Goal: Navigation & Orientation: Find specific page/section

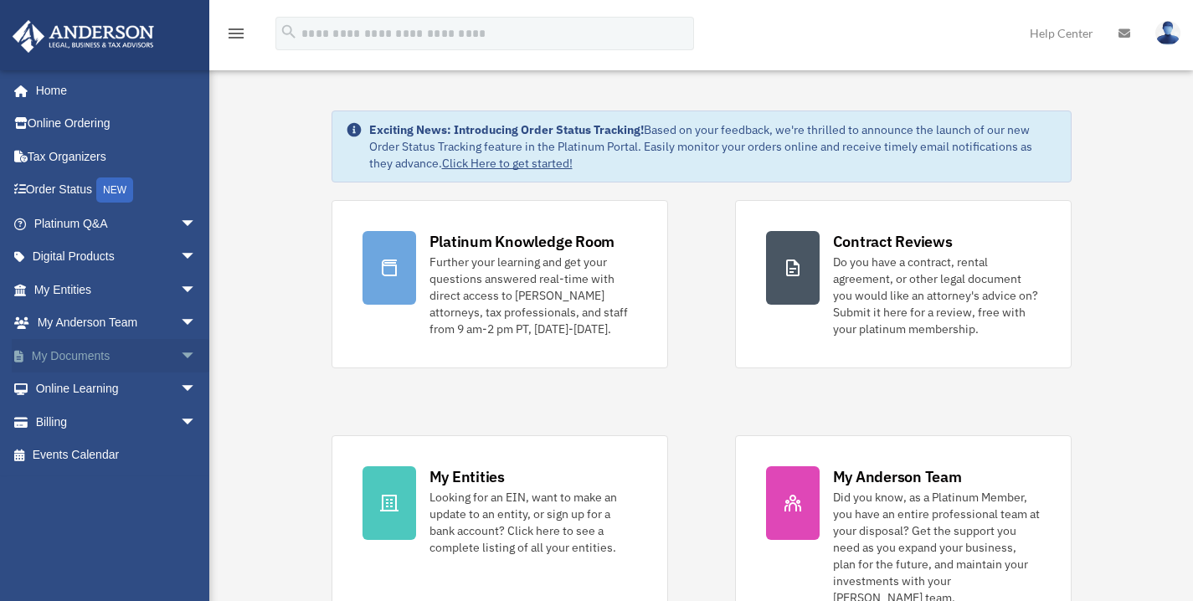
click at [180, 354] on span "arrow_drop_down" at bounding box center [196, 356] width 33 height 34
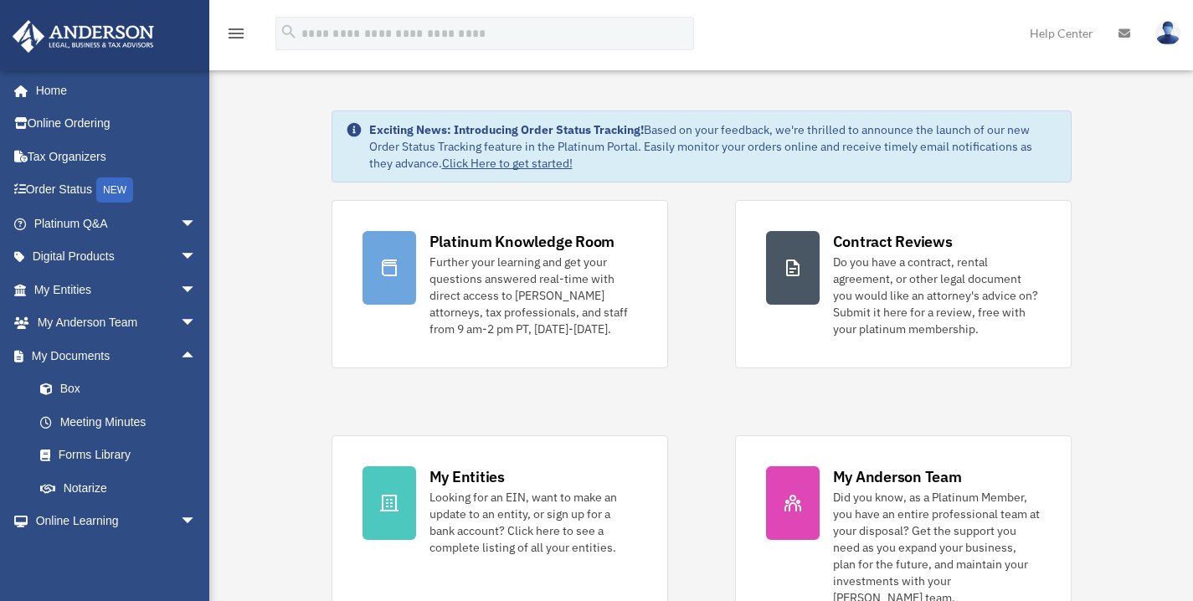
click at [180, 357] on span "arrow_drop_up" at bounding box center [196, 356] width 33 height 34
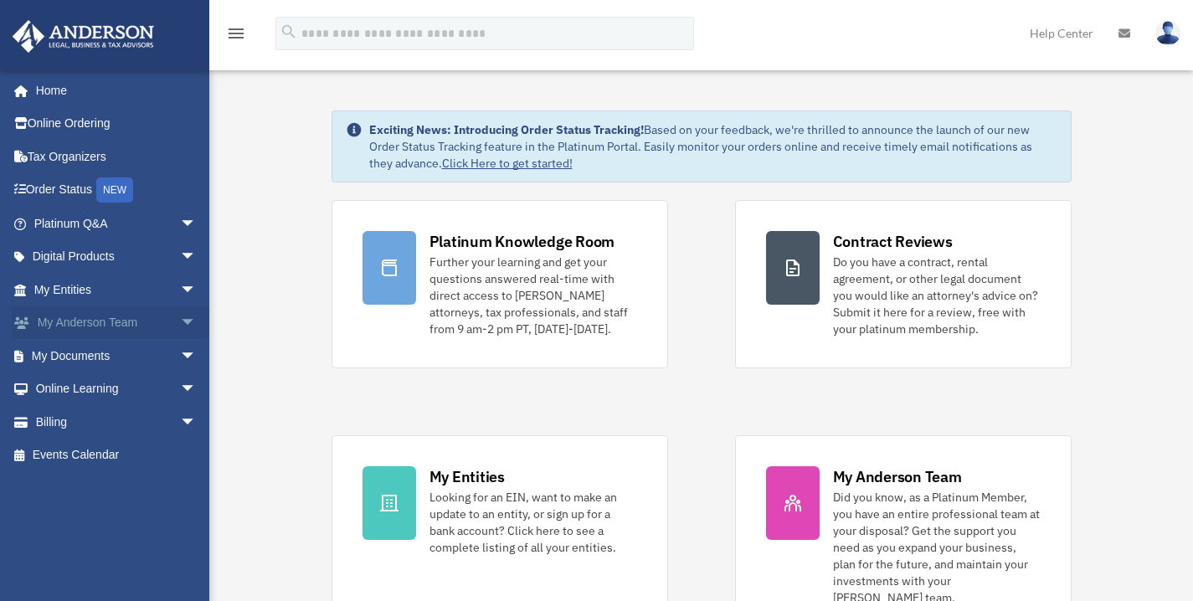
click at [180, 321] on span "arrow_drop_down" at bounding box center [196, 323] width 33 height 34
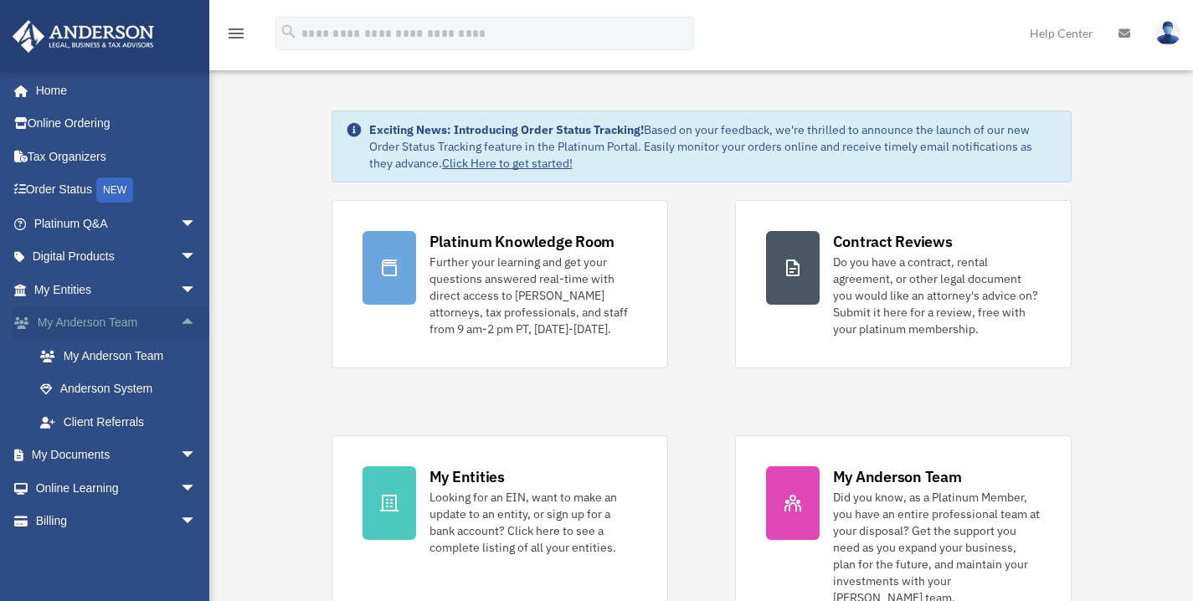
click at [180, 321] on span "arrow_drop_up" at bounding box center [196, 323] width 33 height 34
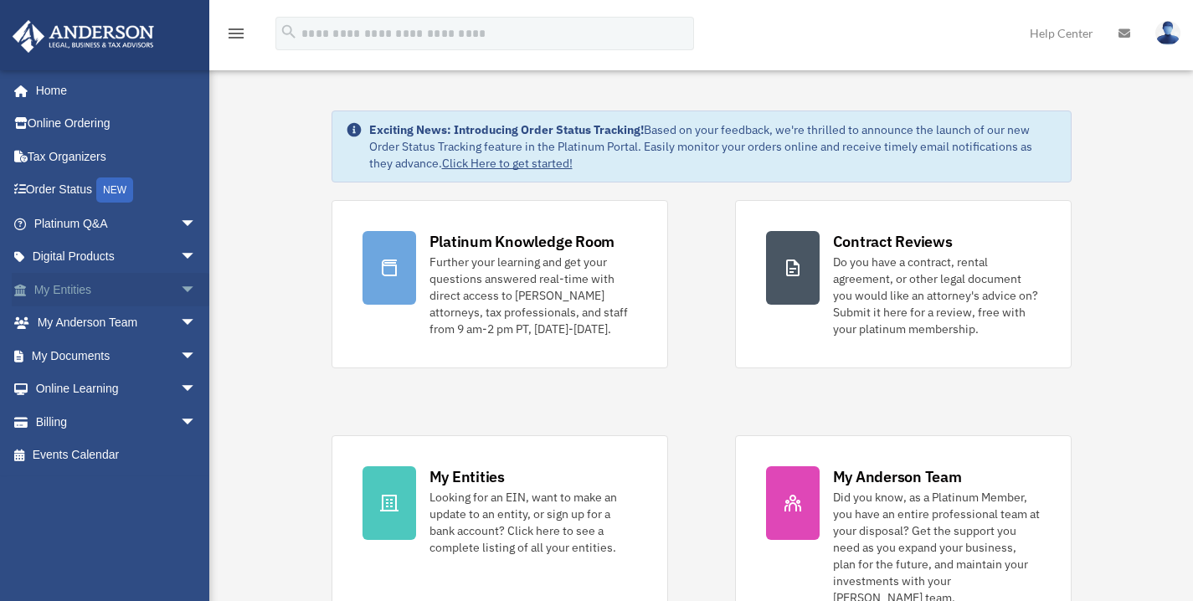
click at [180, 289] on span "arrow_drop_down" at bounding box center [196, 290] width 33 height 34
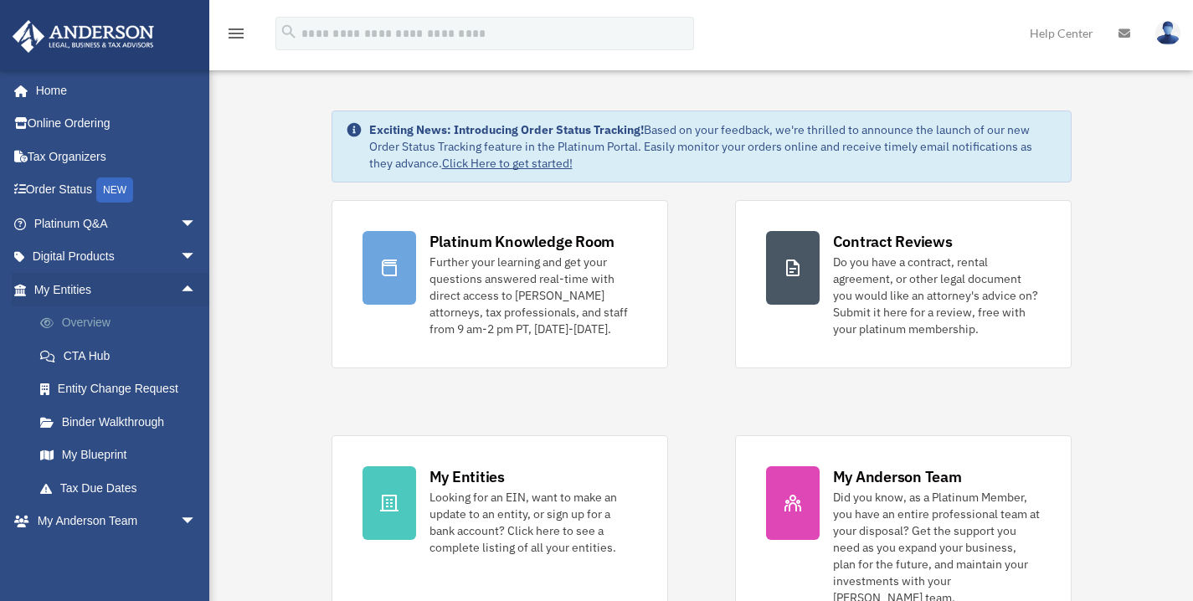
click at [132, 325] on link "Overview" at bounding box center [122, 322] width 198 height 33
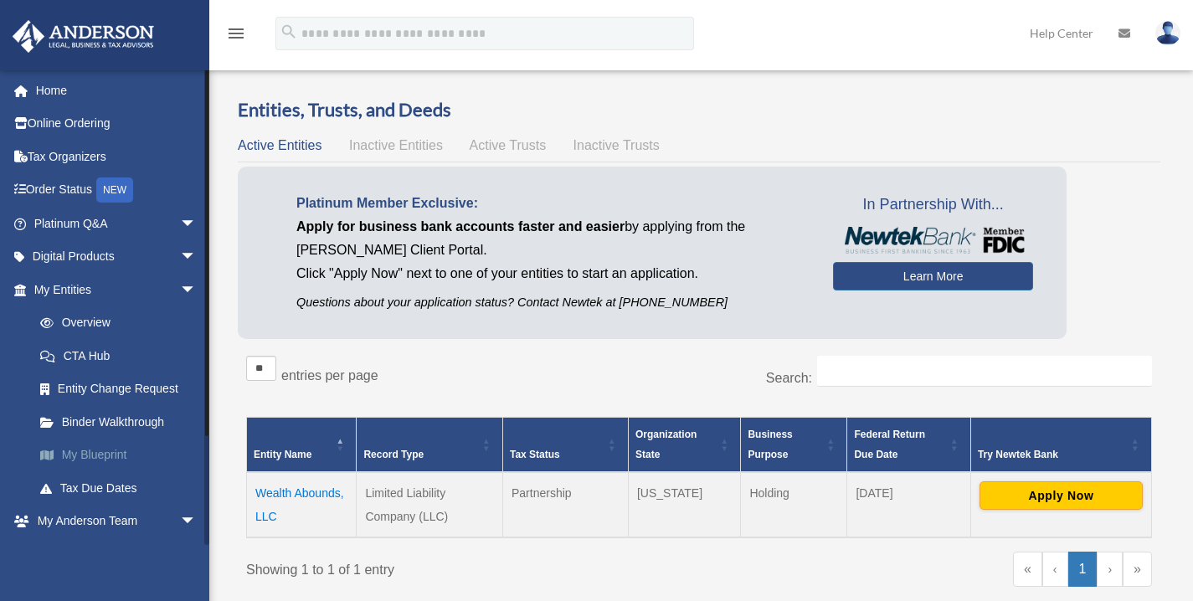
click at [124, 456] on link "My Blueprint" at bounding box center [122, 455] width 198 height 33
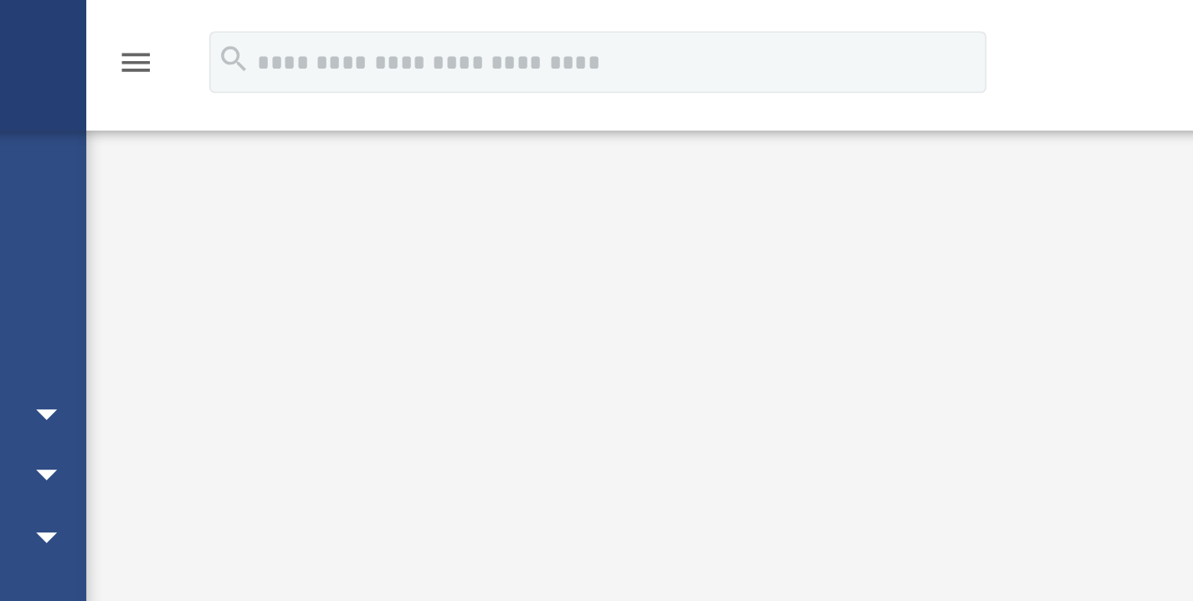
scroll to position [120, 0]
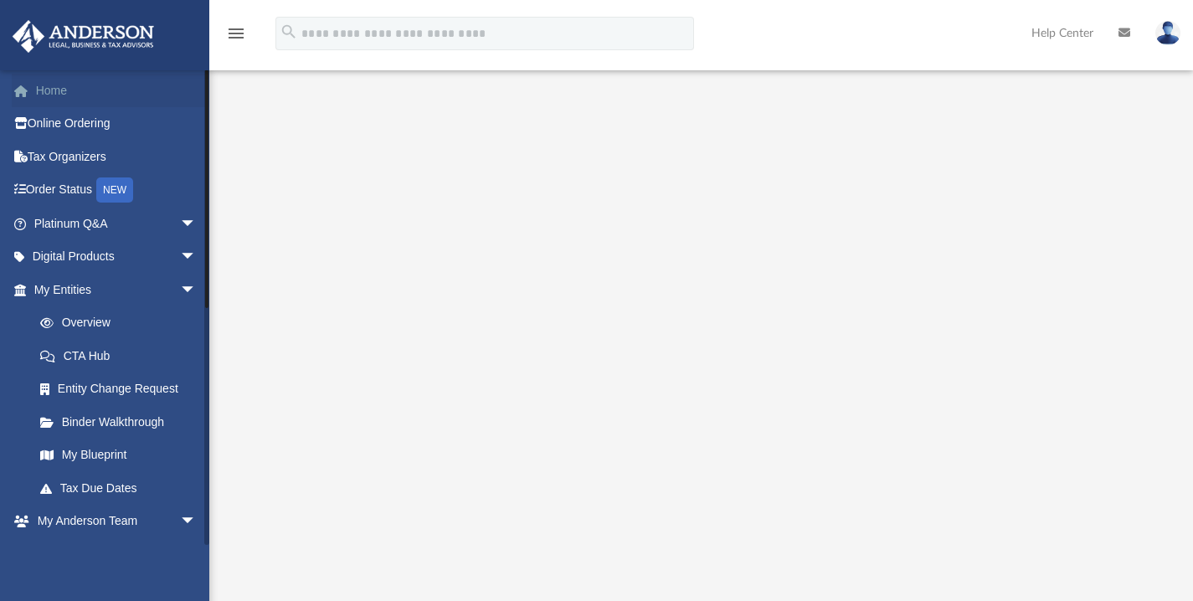
click at [100, 93] on link "Home" at bounding box center [117, 90] width 210 height 33
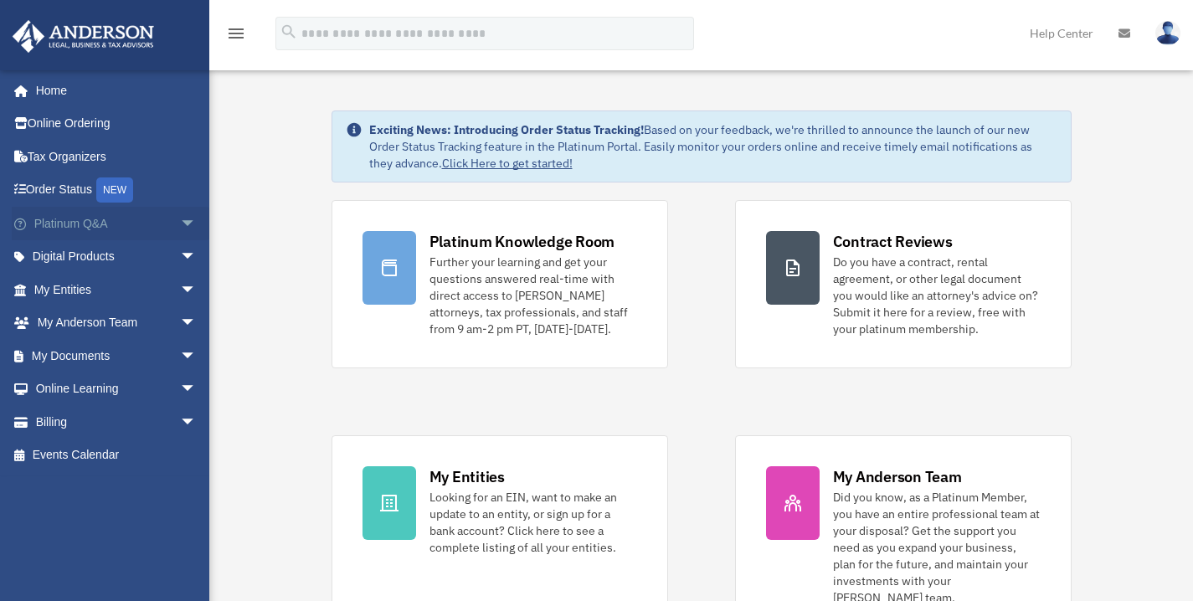
click at [180, 223] on span "arrow_drop_down" at bounding box center [196, 224] width 33 height 34
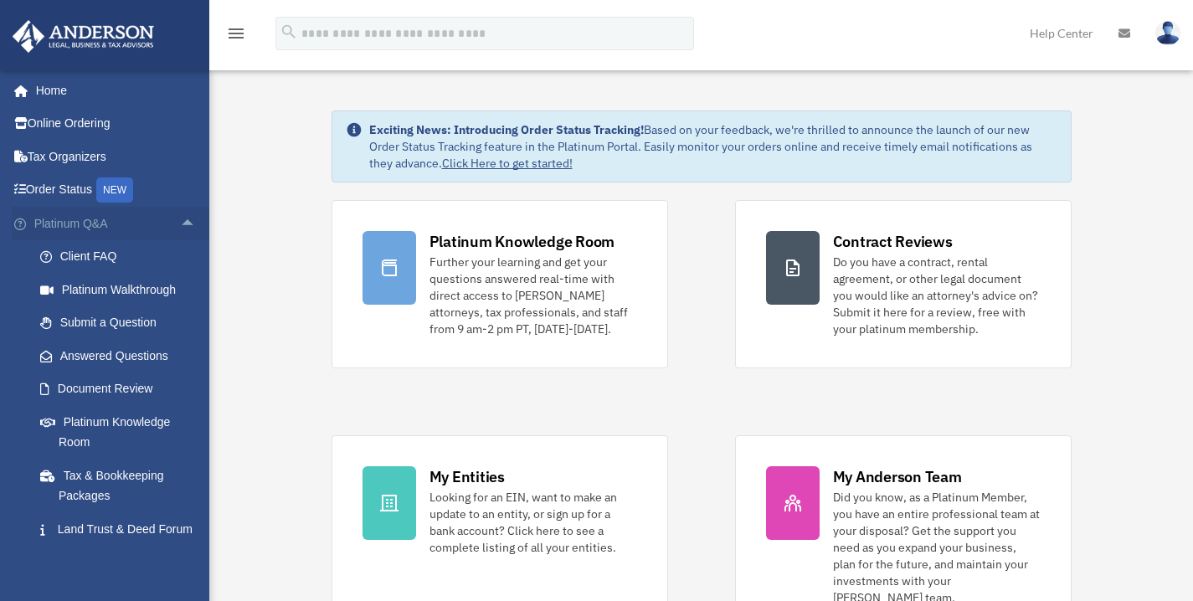
click at [182, 219] on span "arrow_drop_up" at bounding box center [196, 224] width 33 height 34
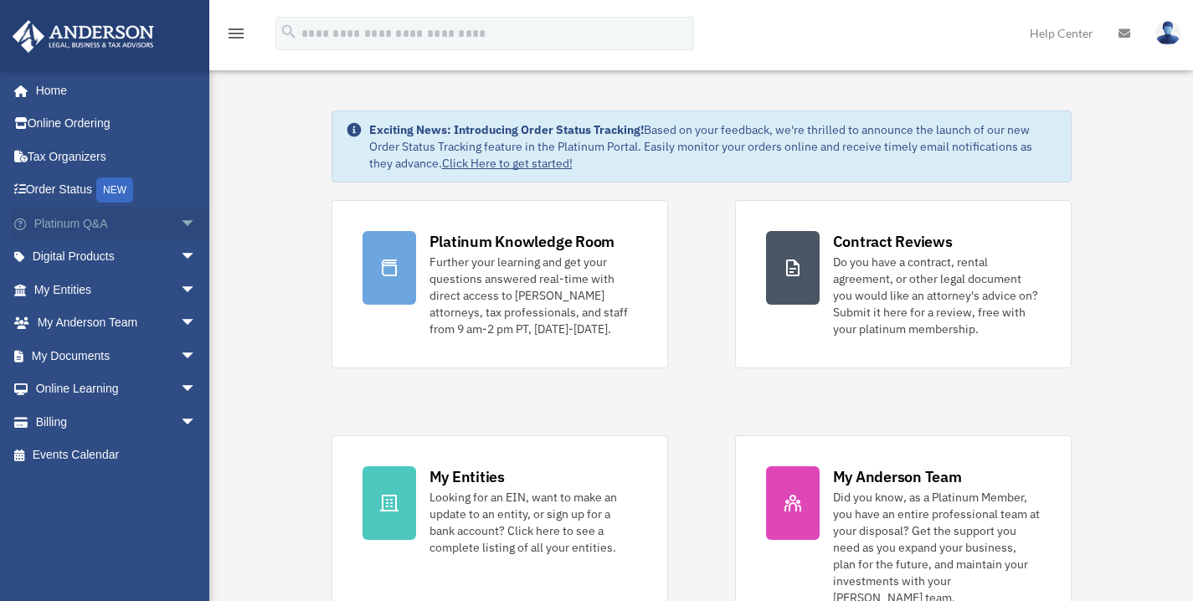
click at [180, 226] on span "arrow_drop_down" at bounding box center [196, 224] width 33 height 34
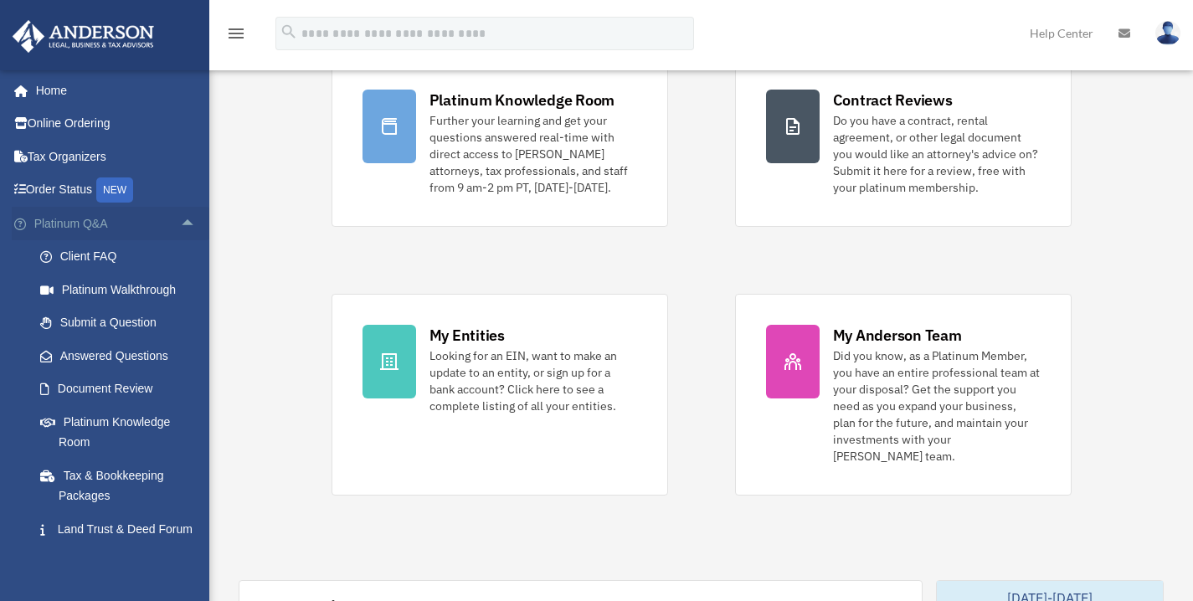
click at [180, 227] on span "arrow_drop_up" at bounding box center [196, 224] width 33 height 34
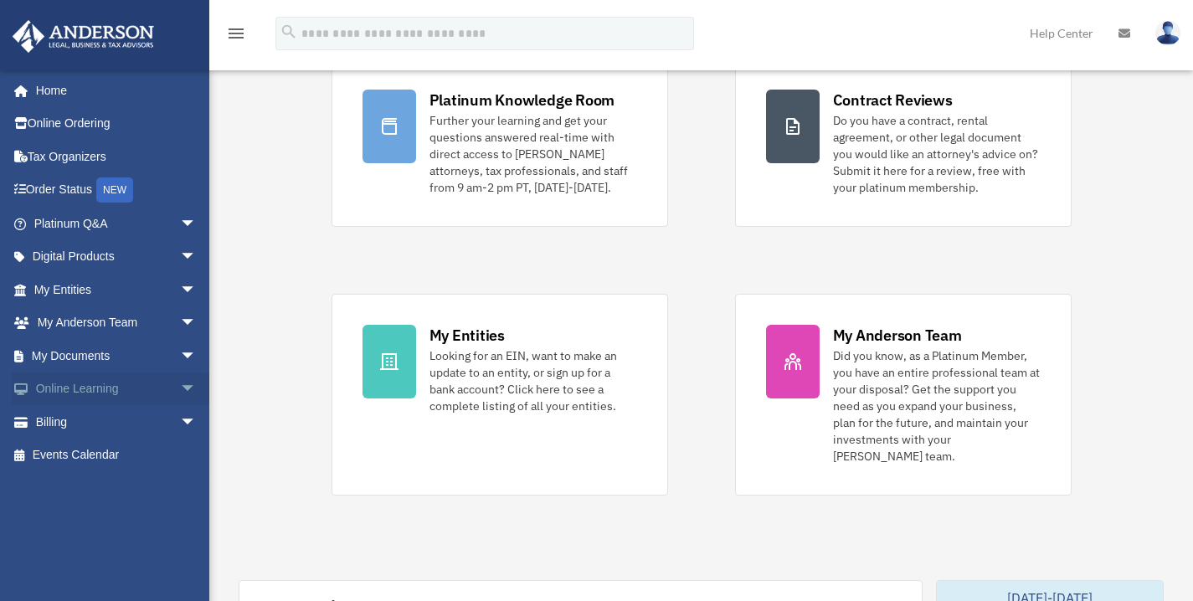
click at [180, 383] on span "arrow_drop_down" at bounding box center [196, 389] width 33 height 34
click at [180, 383] on span "arrow_drop_up" at bounding box center [196, 389] width 33 height 34
click at [180, 356] on span "arrow_drop_down" at bounding box center [196, 356] width 33 height 34
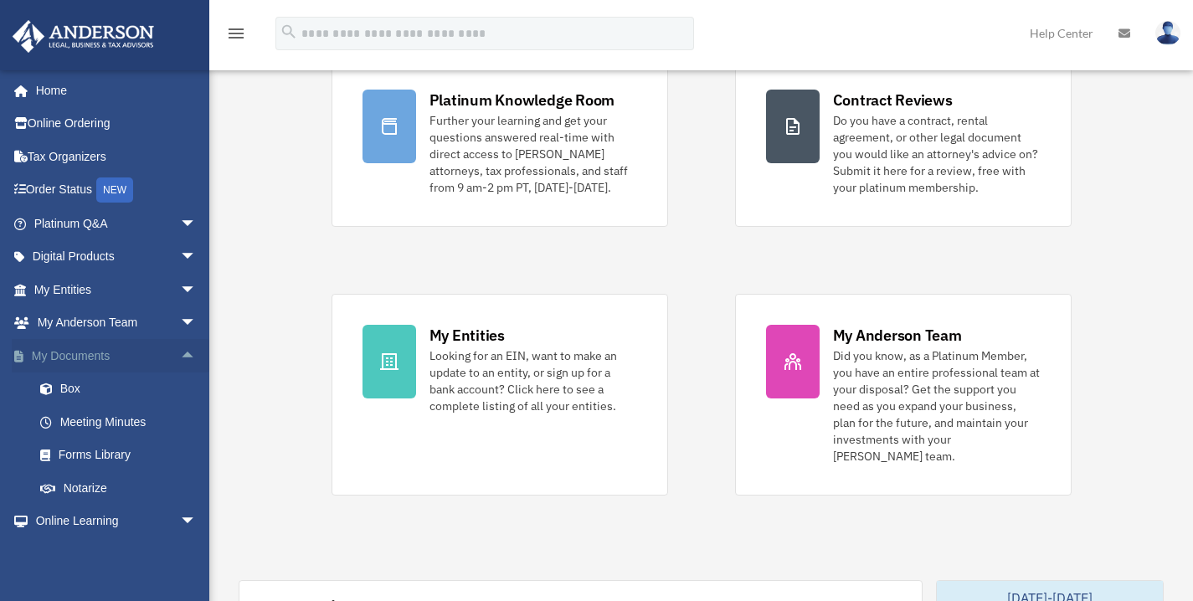
click at [180, 356] on span "arrow_drop_up" at bounding box center [196, 356] width 33 height 34
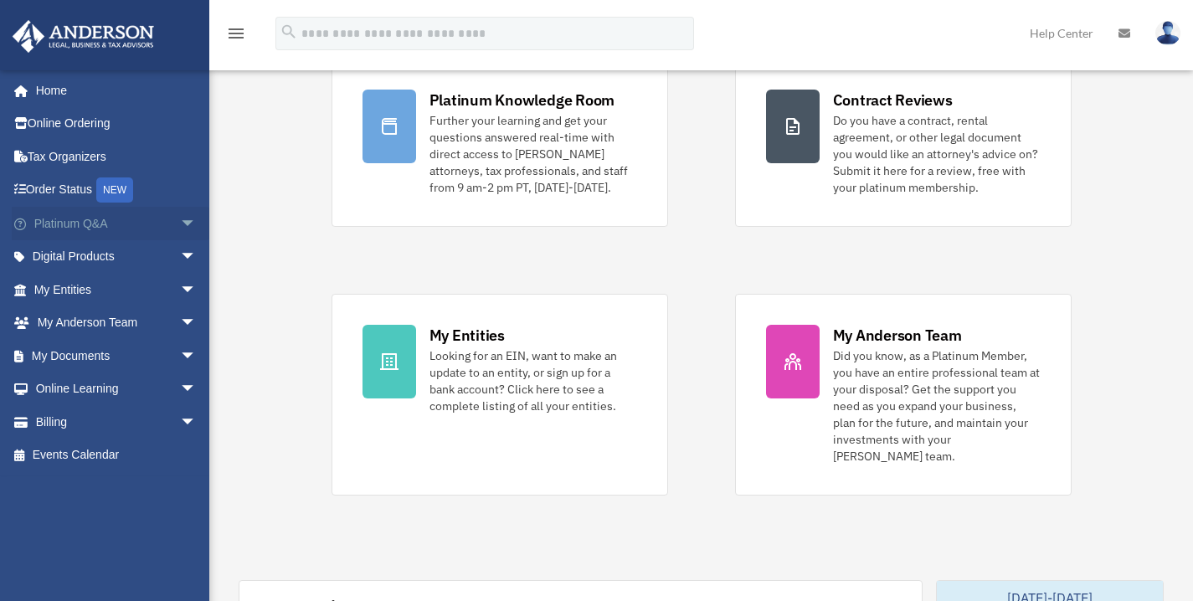
click at [180, 222] on span "arrow_drop_down" at bounding box center [196, 224] width 33 height 34
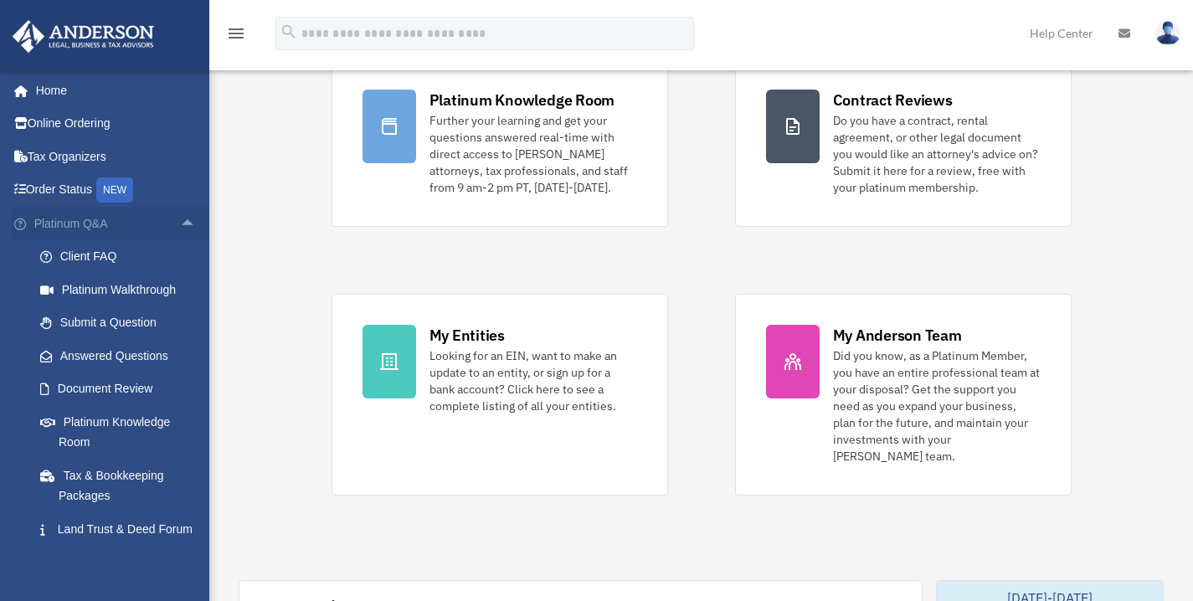
click at [180, 221] on span "arrow_drop_up" at bounding box center [196, 224] width 33 height 34
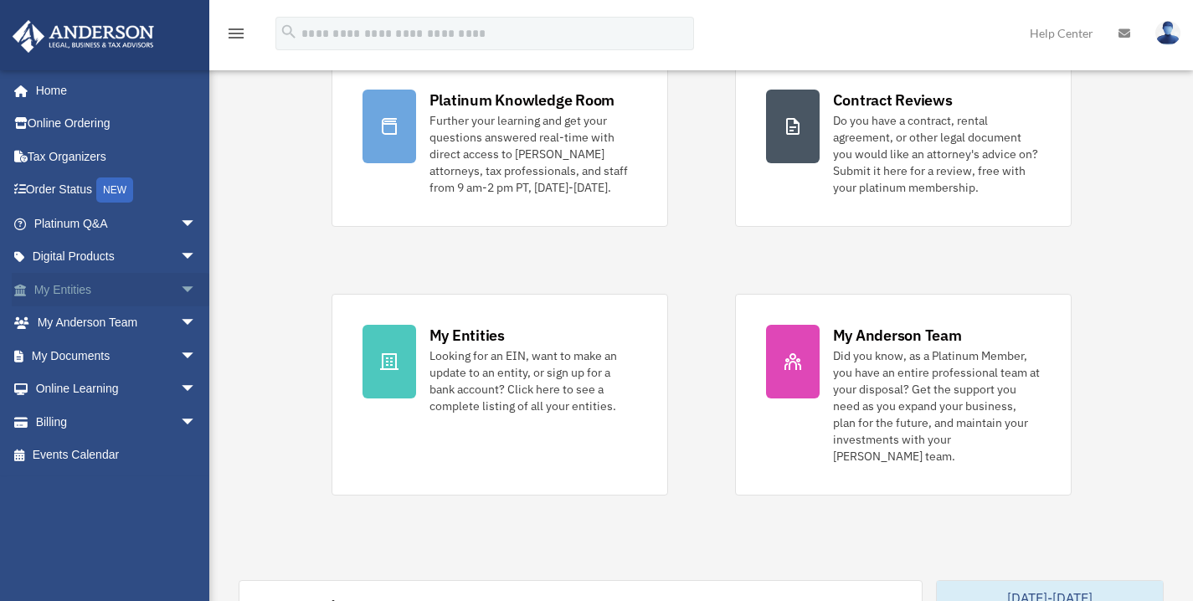
click at [180, 289] on span "arrow_drop_down" at bounding box center [196, 290] width 33 height 34
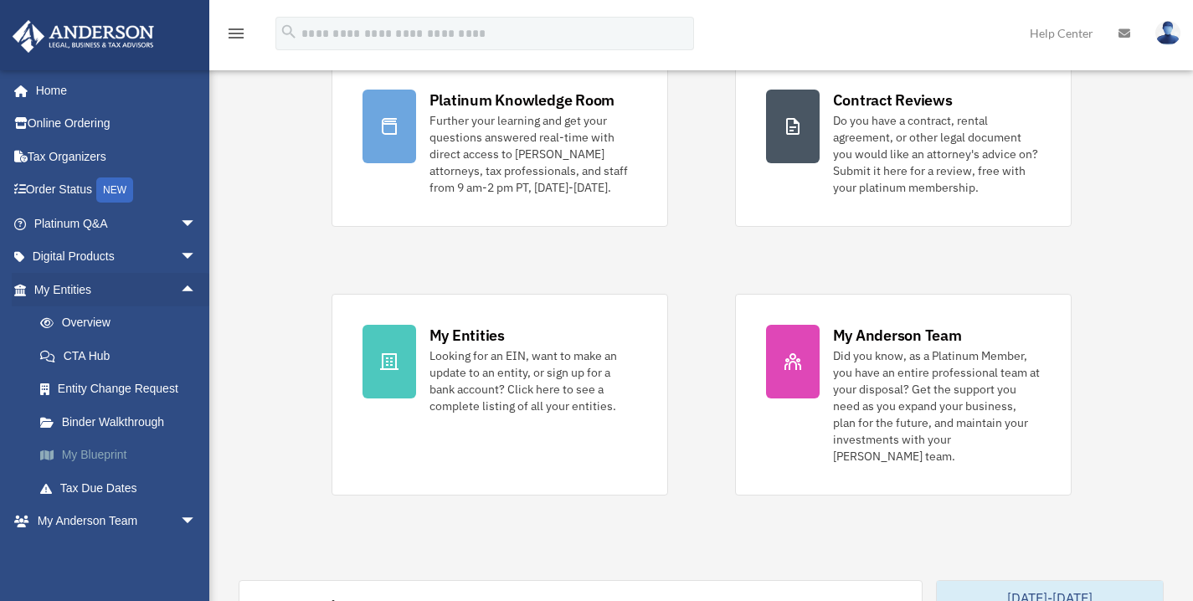
click at [109, 451] on link "My Blueprint" at bounding box center [122, 455] width 198 height 33
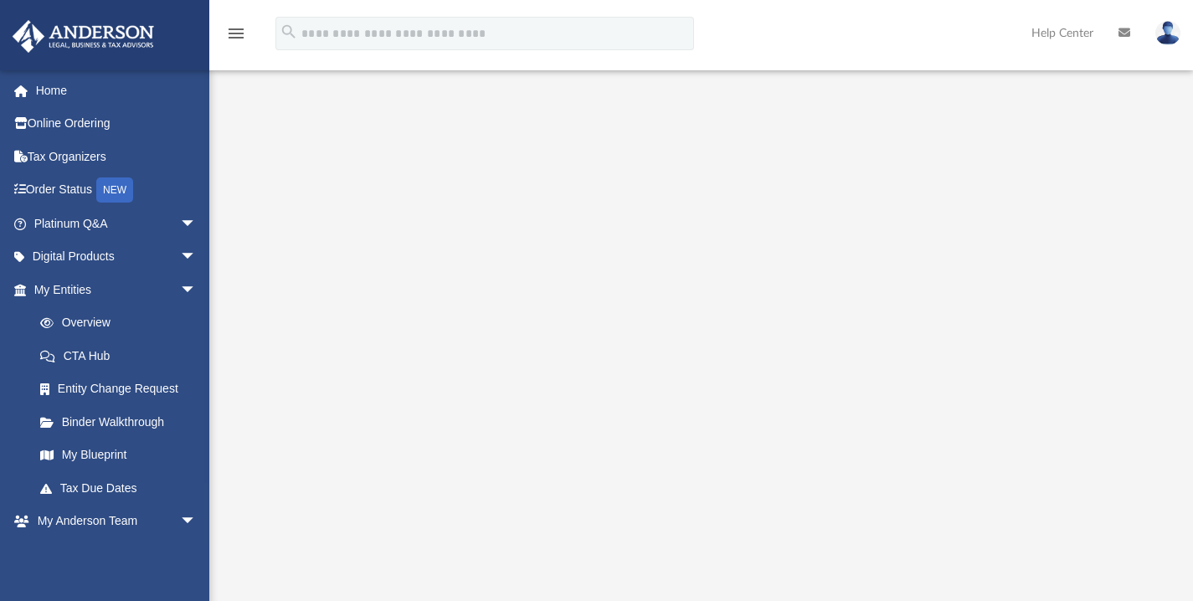
scroll to position [1, 0]
click at [180, 223] on span "arrow_drop_down" at bounding box center [196, 224] width 33 height 34
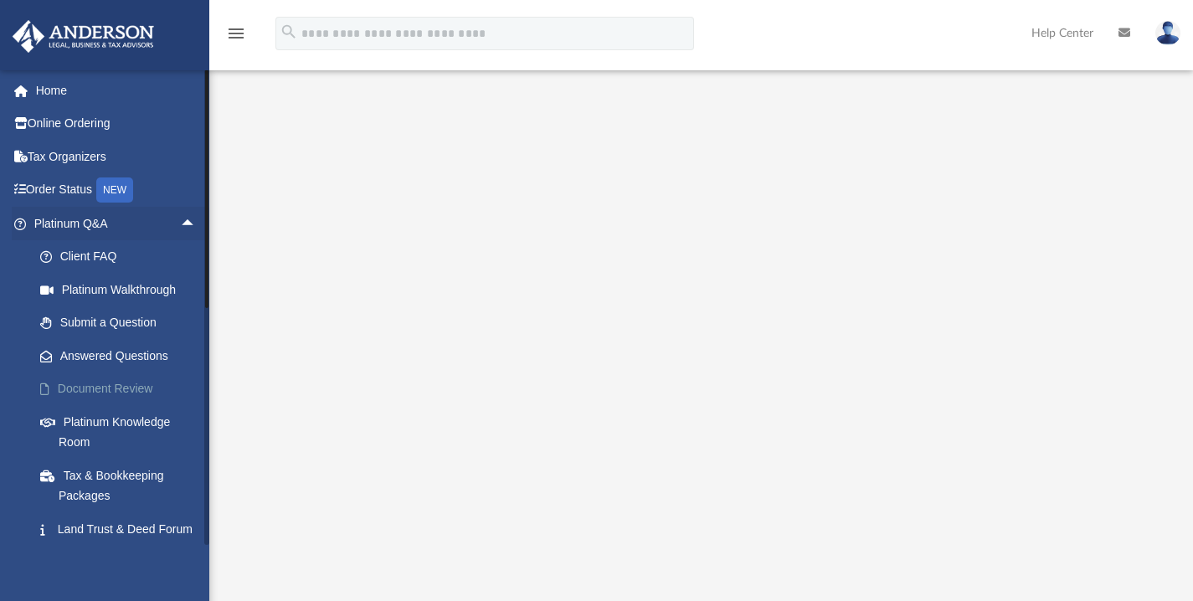
click at [114, 389] on link "Document Review" at bounding box center [122, 388] width 198 height 33
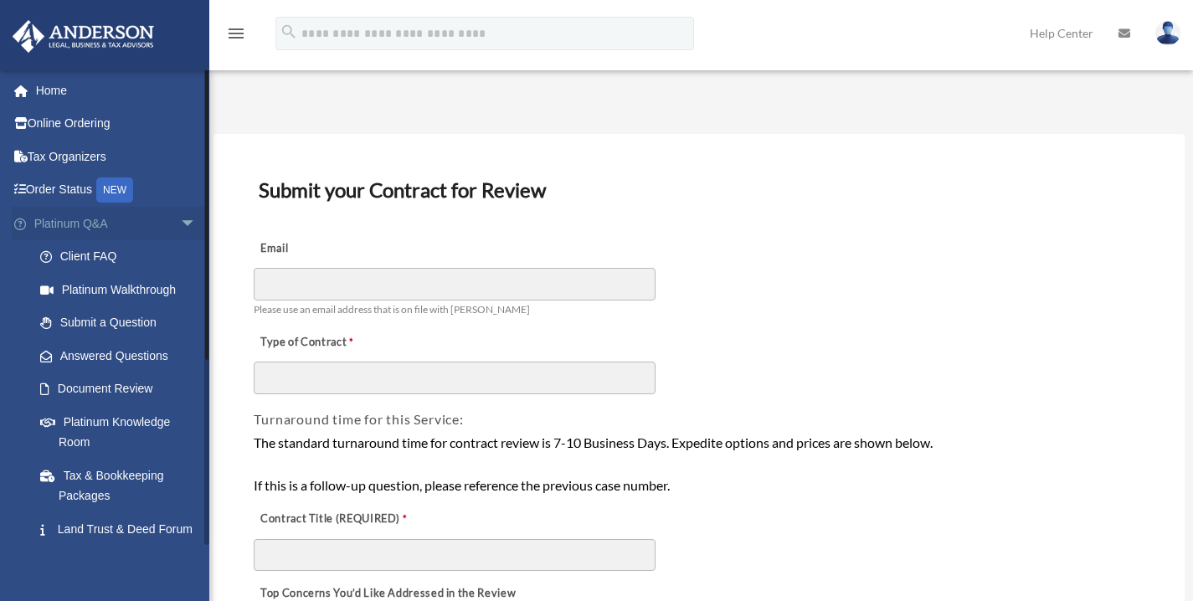
click at [180, 218] on span "arrow_drop_down" at bounding box center [196, 224] width 33 height 34
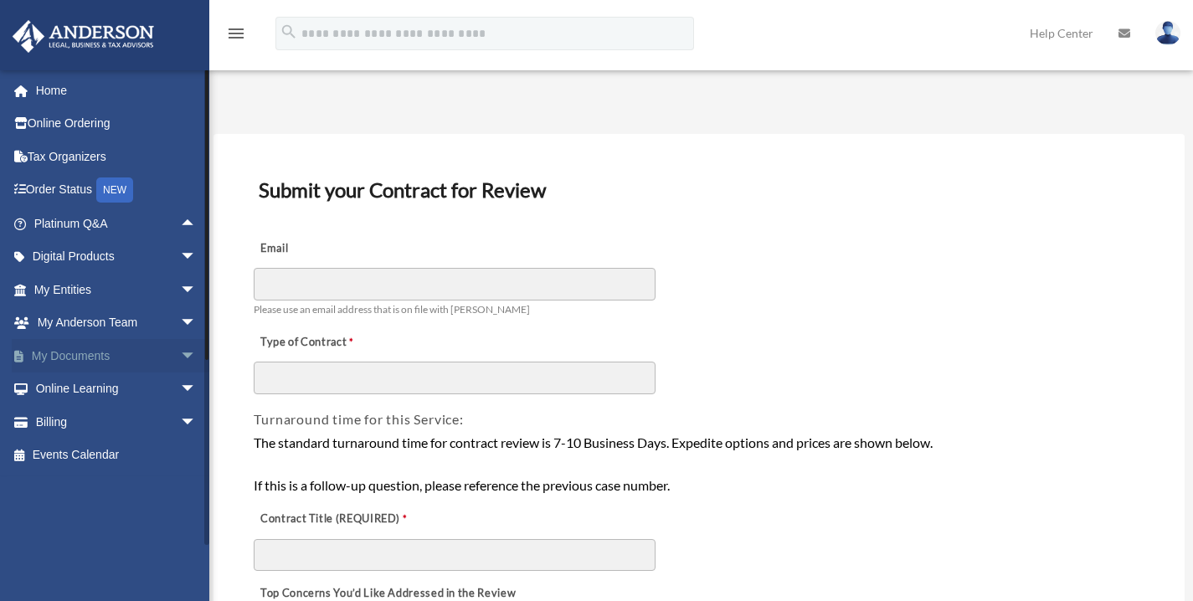
click at [180, 353] on span "arrow_drop_down" at bounding box center [196, 356] width 33 height 34
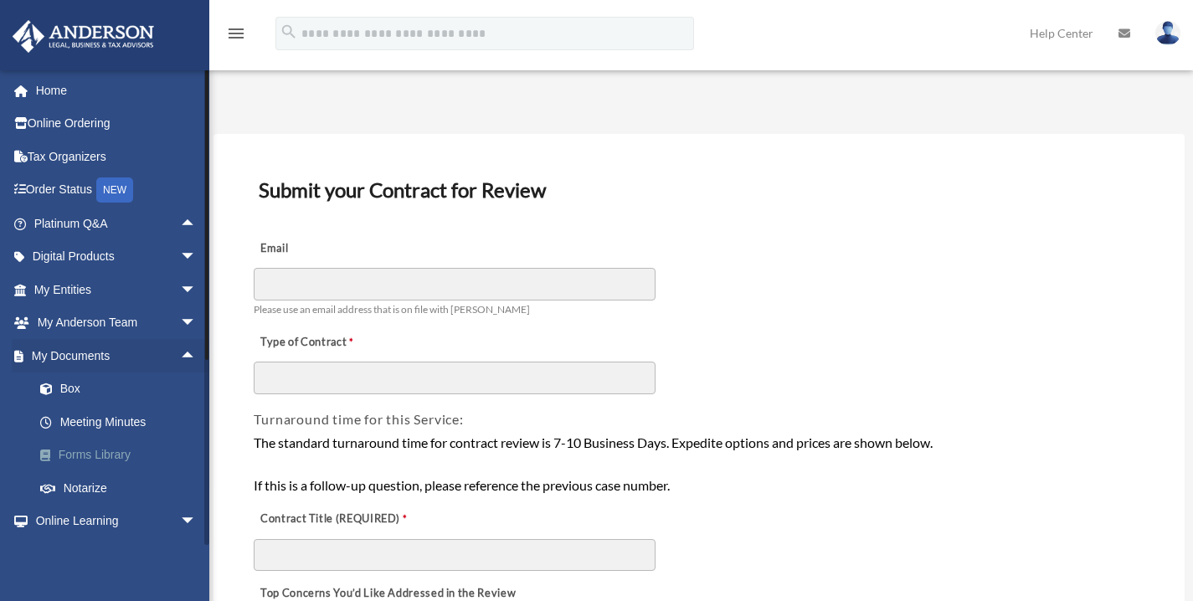
click at [116, 457] on link "Forms Library" at bounding box center [122, 455] width 198 height 33
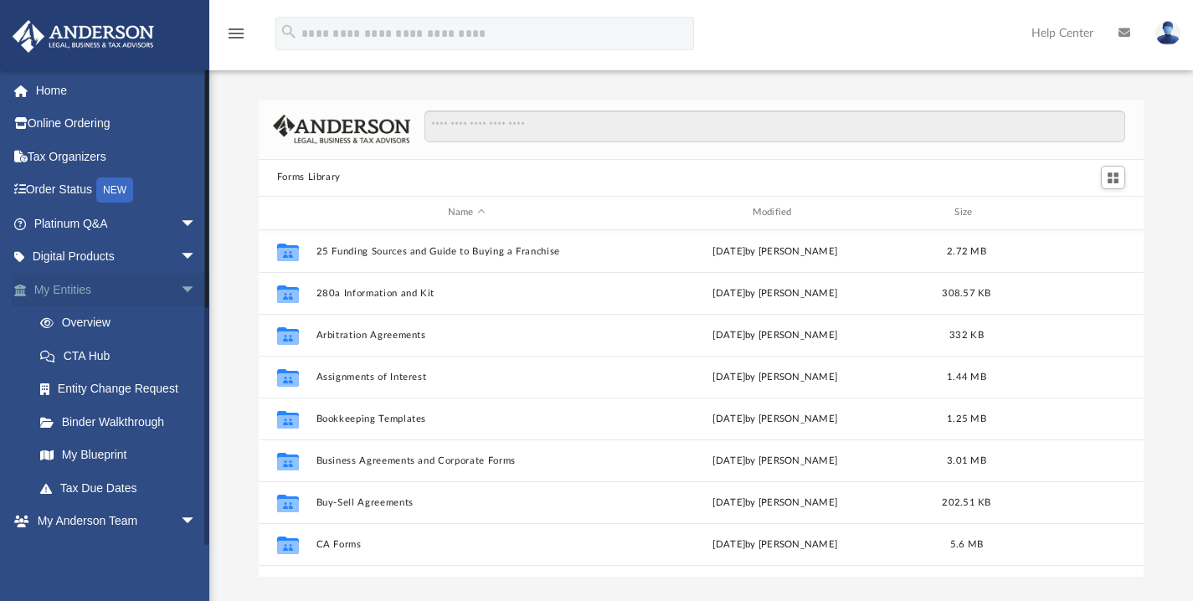
click at [180, 285] on span "arrow_drop_down" at bounding box center [196, 290] width 33 height 34
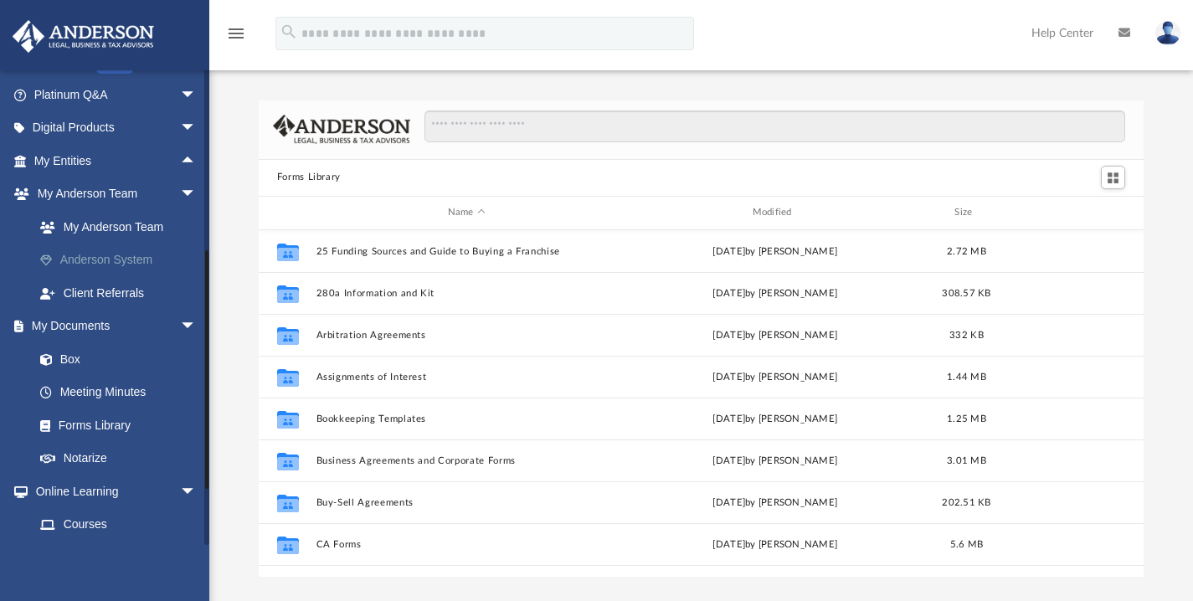
scroll to position [261, 0]
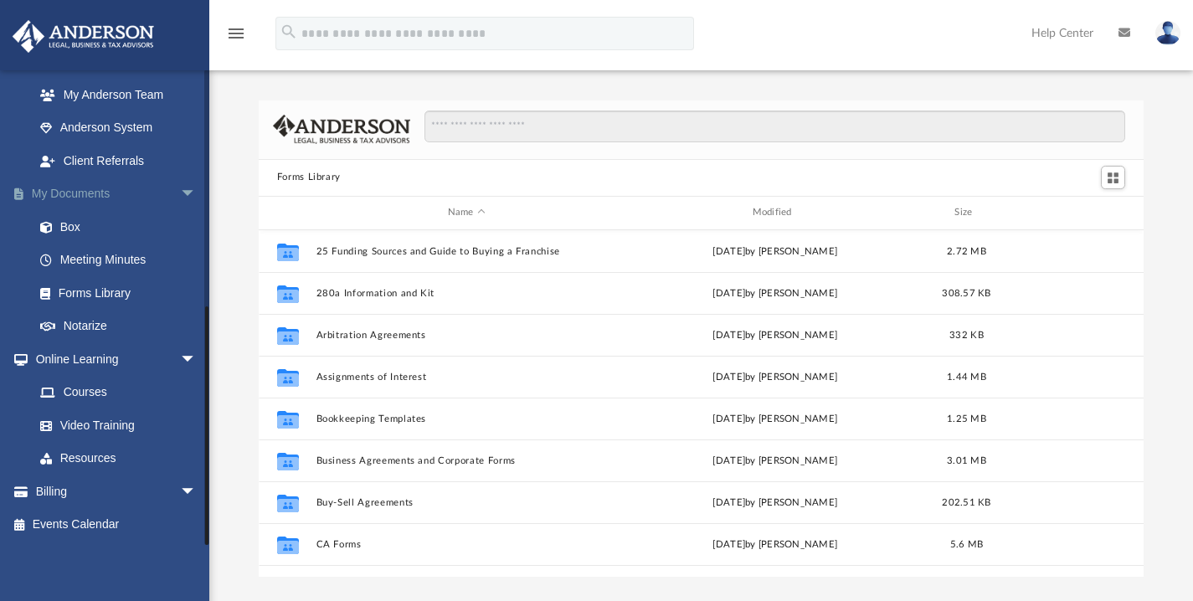
click at [180, 190] on span "arrow_drop_down" at bounding box center [196, 194] width 33 height 34
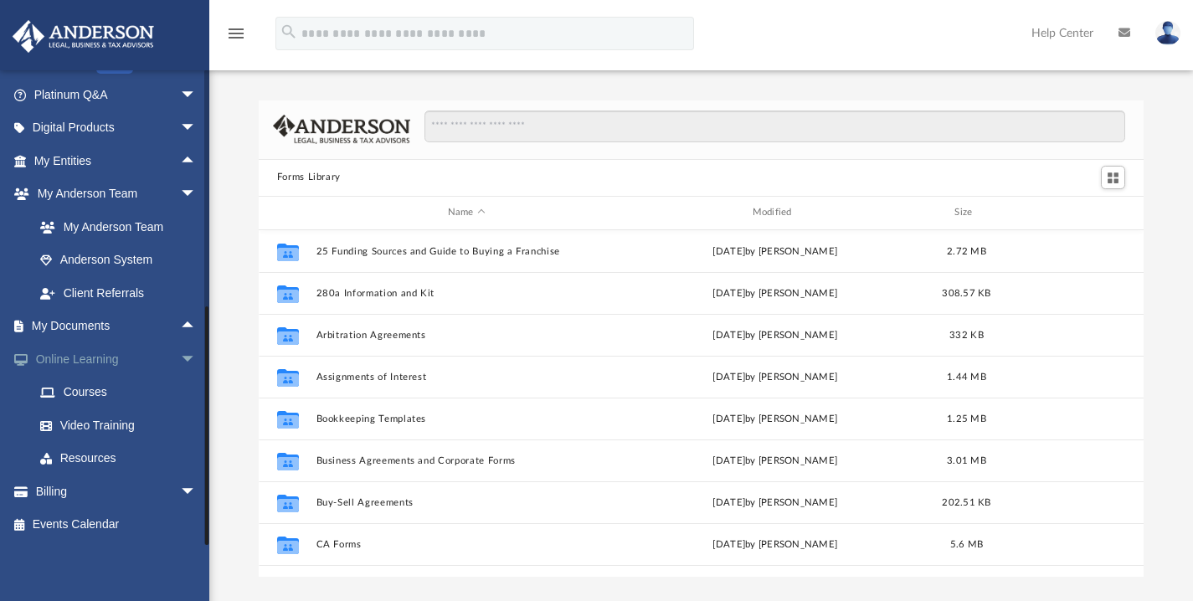
click at [180, 355] on span "arrow_drop_down" at bounding box center [196, 359] width 33 height 34
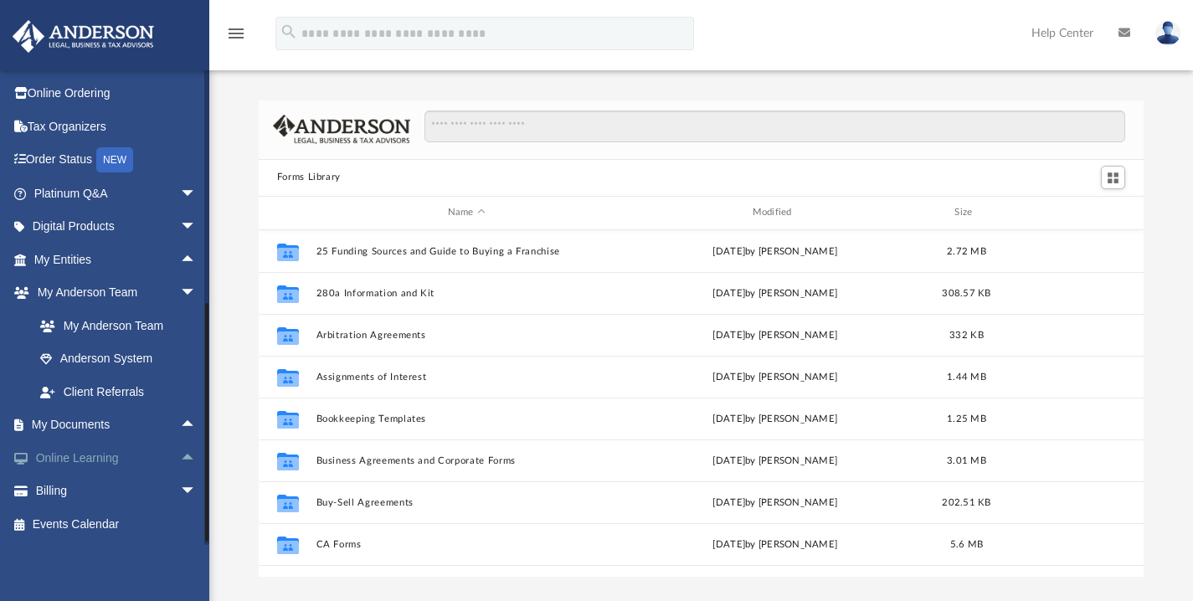
scroll to position [29, 0]
click at [180, 492] on span "arrow_drop_down" at bounding box center [196, 492] width 33 height 34
click at [180, 492] on span "arrow_drop_up" at bounding box center [196, 492] width 33 height 34
click at [180, 492] on span "arrow_drop_down" at bounding box center [196, 492] width 33 height 34
click at [180, 492] on span "arrow_drop_up" at bounding box center [196, 492] width 33 height 34
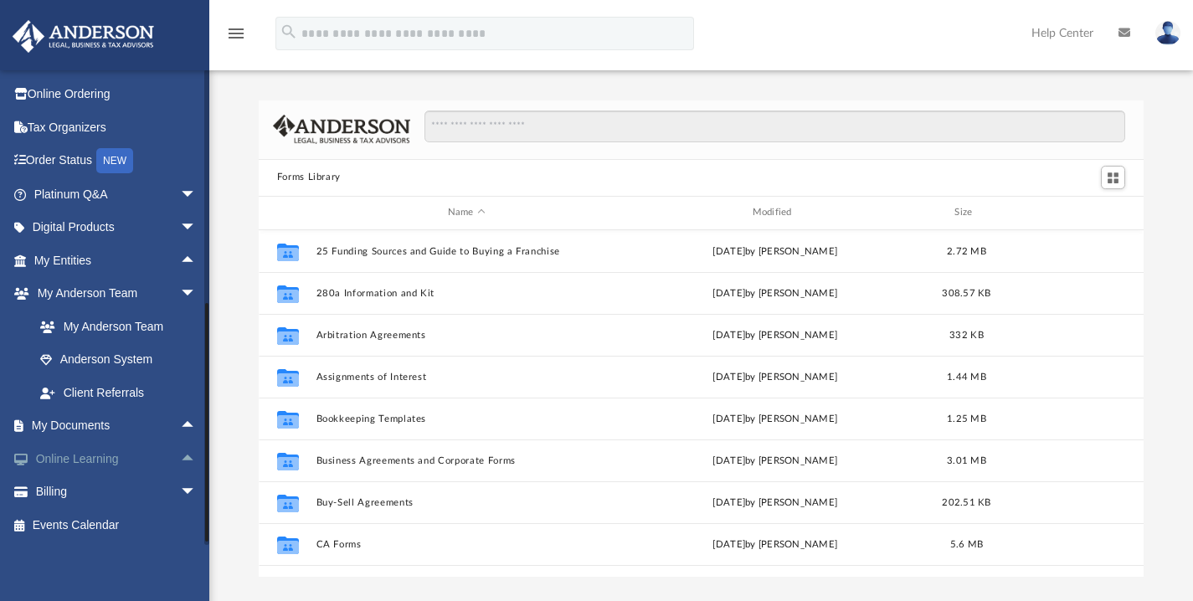
click at [180, 461] on span "arrow_drop_up" at bounding box center [196, 459] width 33 height 34
click at [180, 461] on span "arrow_drop_down" at bounding box center [196, 459] width 33 height 34
click at [180, 422] on span "arrow_drop_up" at bounding box center [196, 426] width 33 height 34
click at [180, 422] on span "arrow_drop_down" at bounding box center [196, 426] width 33 height 34
click at [180, 293] on span "arrow_drop_down" at bounding box center [196, 294] width 33 height 34
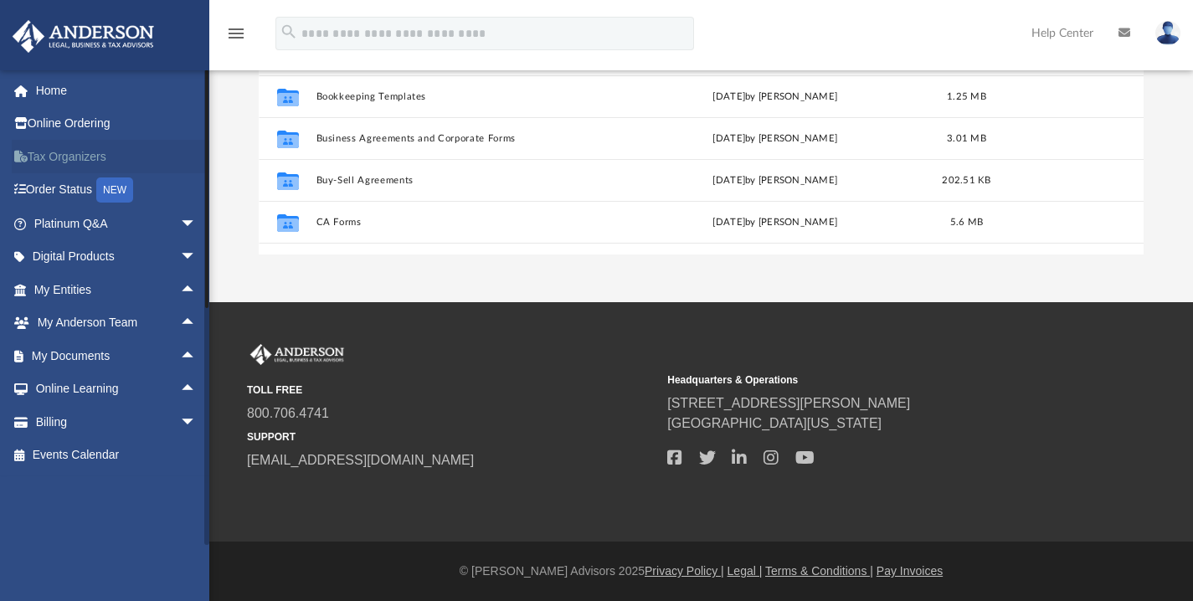
scroll to position [0, 0]
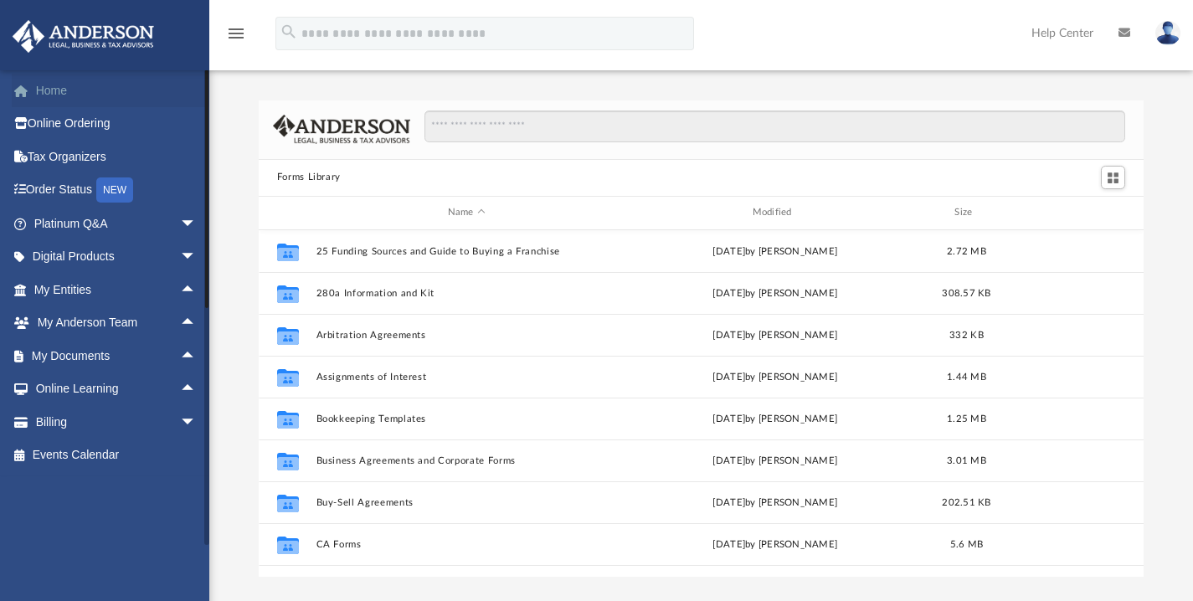
click at [97, 91] on link "Home" at bounding box center [117, 90] width 210 height 33
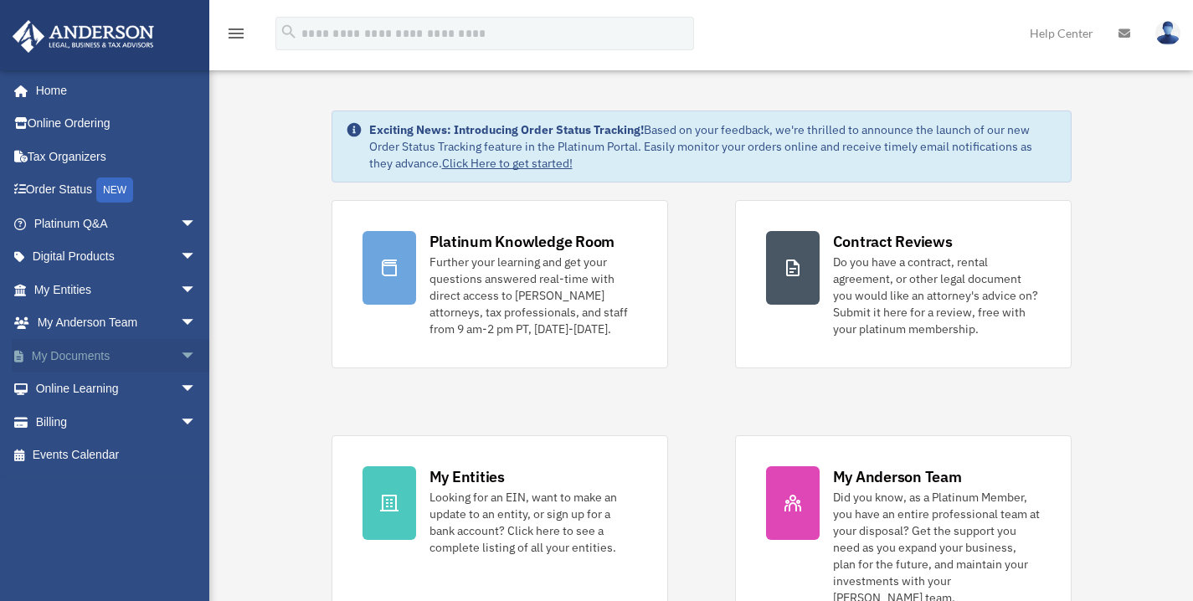
click at [180, 356] on span "arrow_drop_down" at bounding box center [196, 356] width 33 height 34
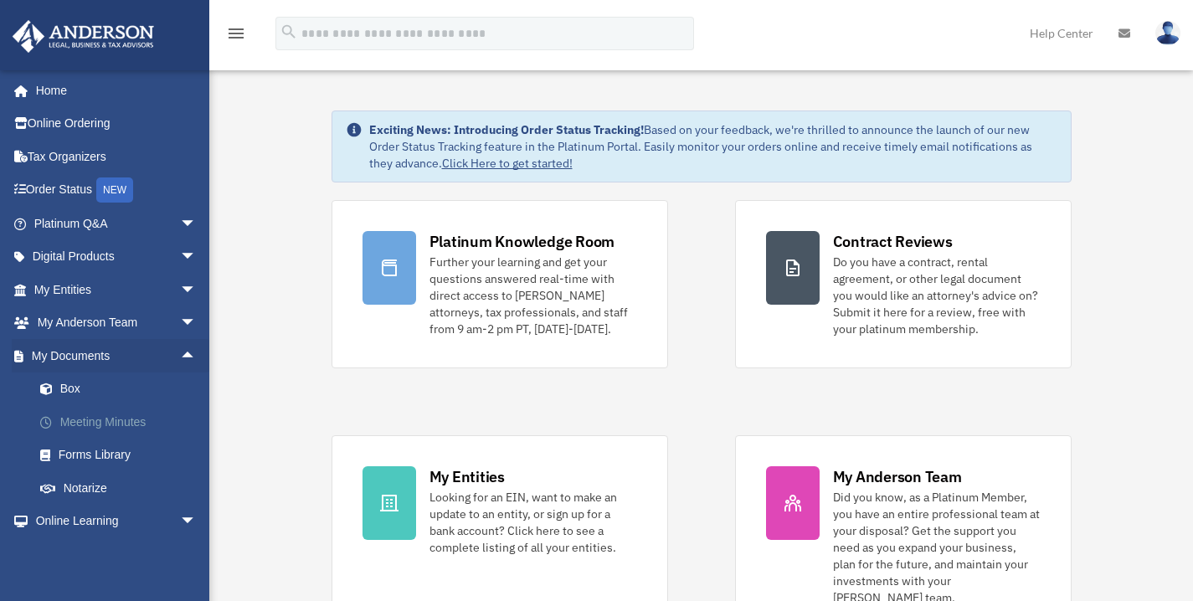
click at [154, 418] on link "Meeting Minutes" at bounding box center [122, 421] width 198 height 33
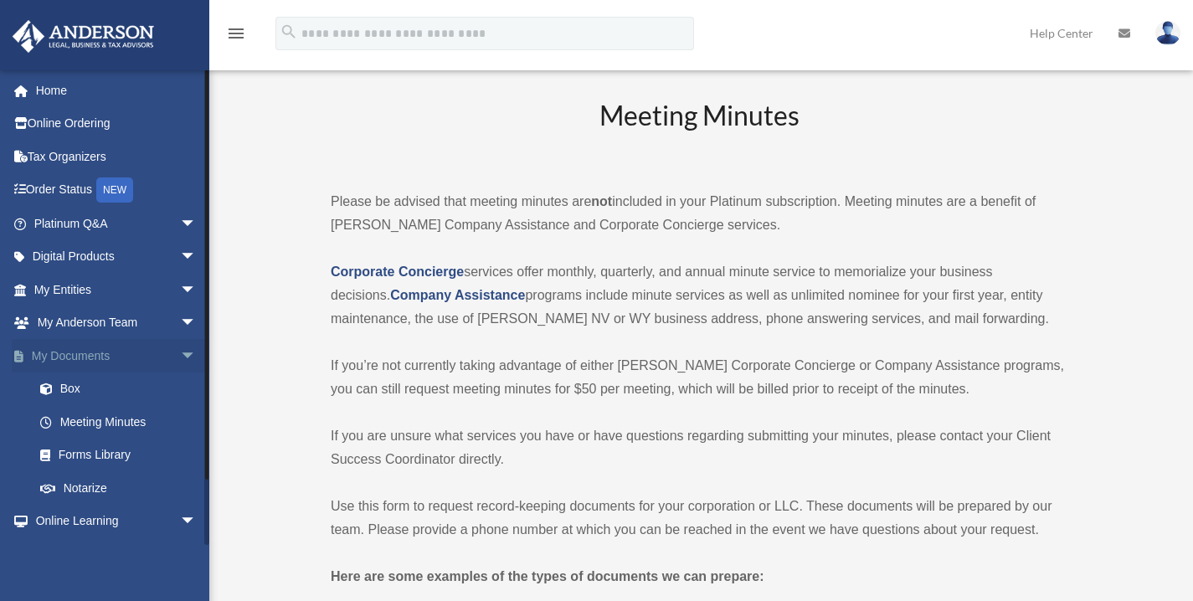
click at [180, 352] on span "arrow_drop_down" at bounding box center [196, 356] width 33 height 34
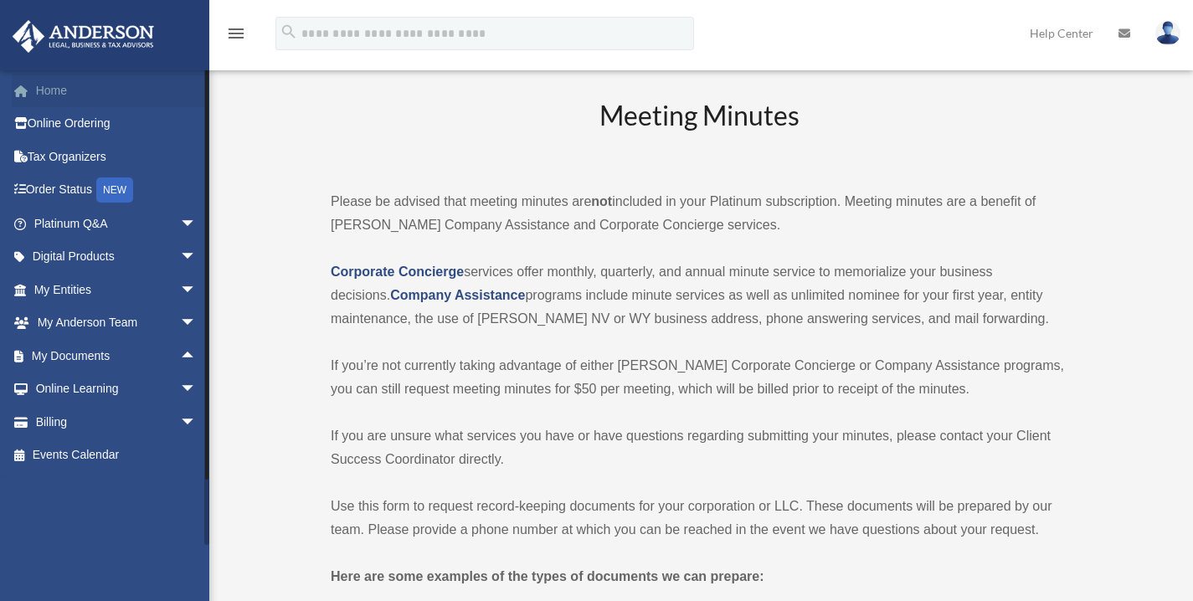
click at [54, 94] on link "Home" at bounding box center [117, 90] width 210 height 33
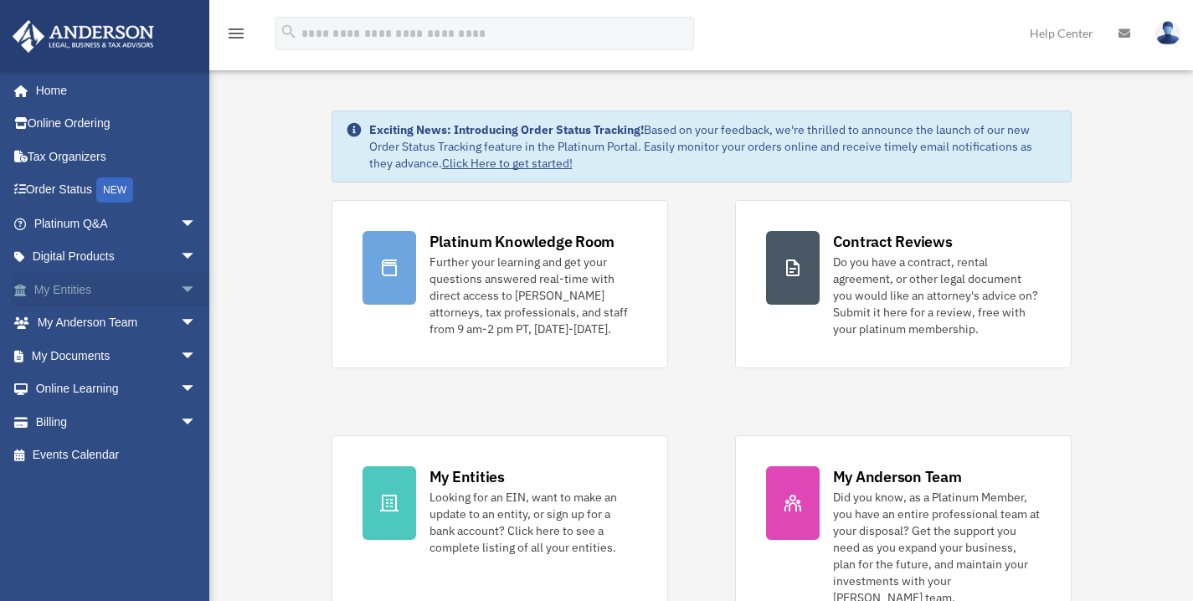
click at [180, 289] on span "arrow_drop_down" at bounding box center [196, 290] width 33 height 34
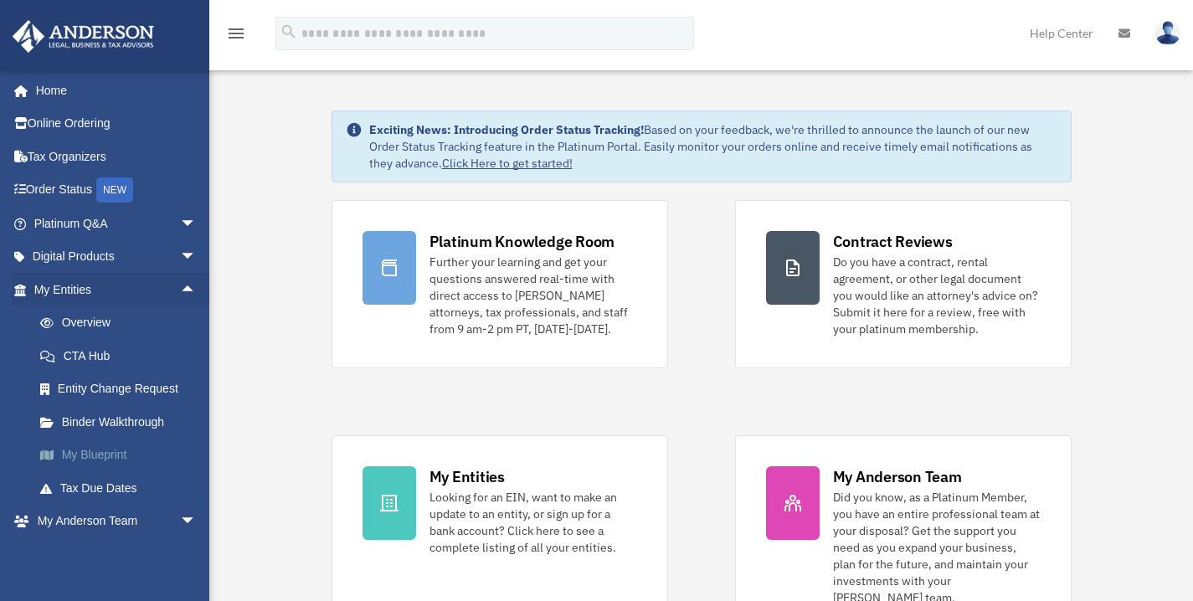
click at [118, 454] on link "My Blueprint" at bounding box center [122, 455] width 198 height 33
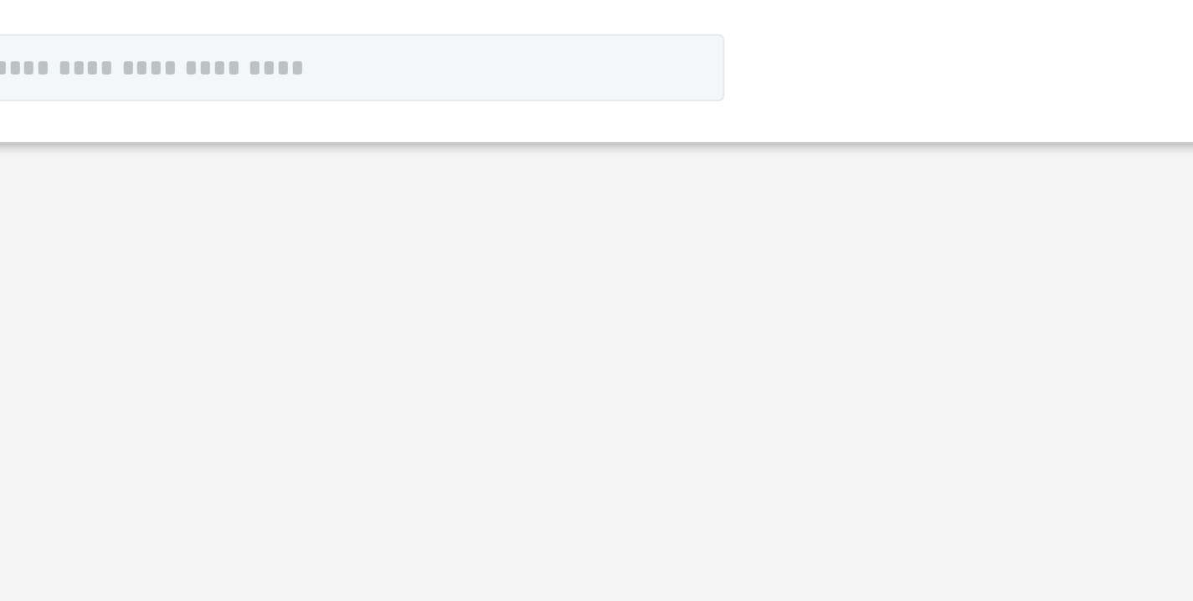
scroll to position [59, 0]
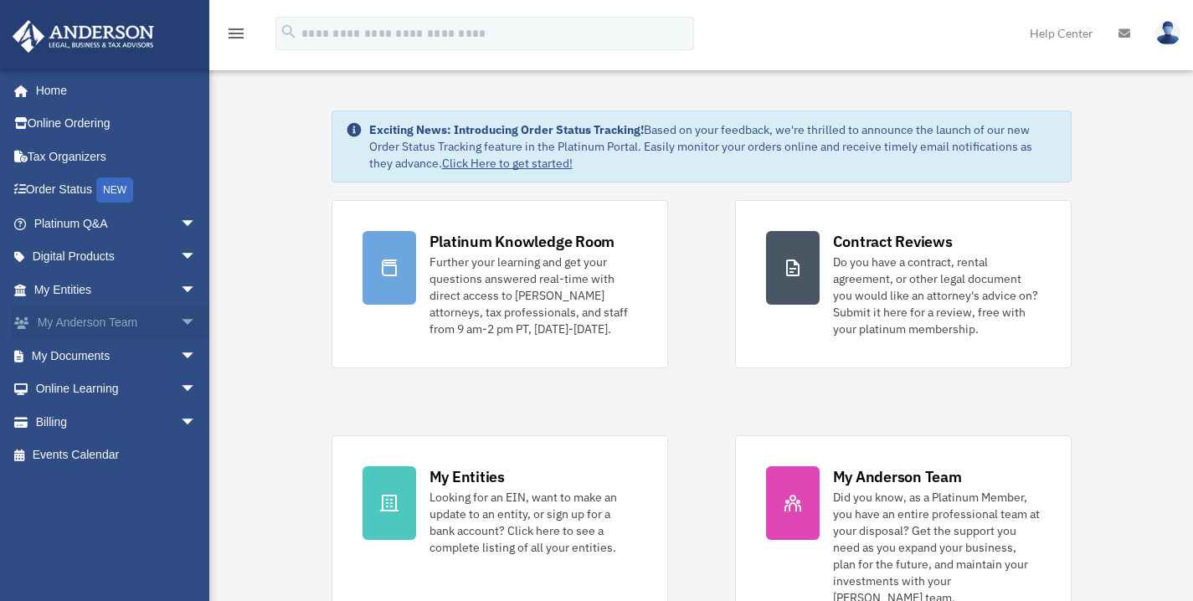
click at [180, 321] on span "arrow_drop_down" at bounding box center [196, 323] width 33 height 34
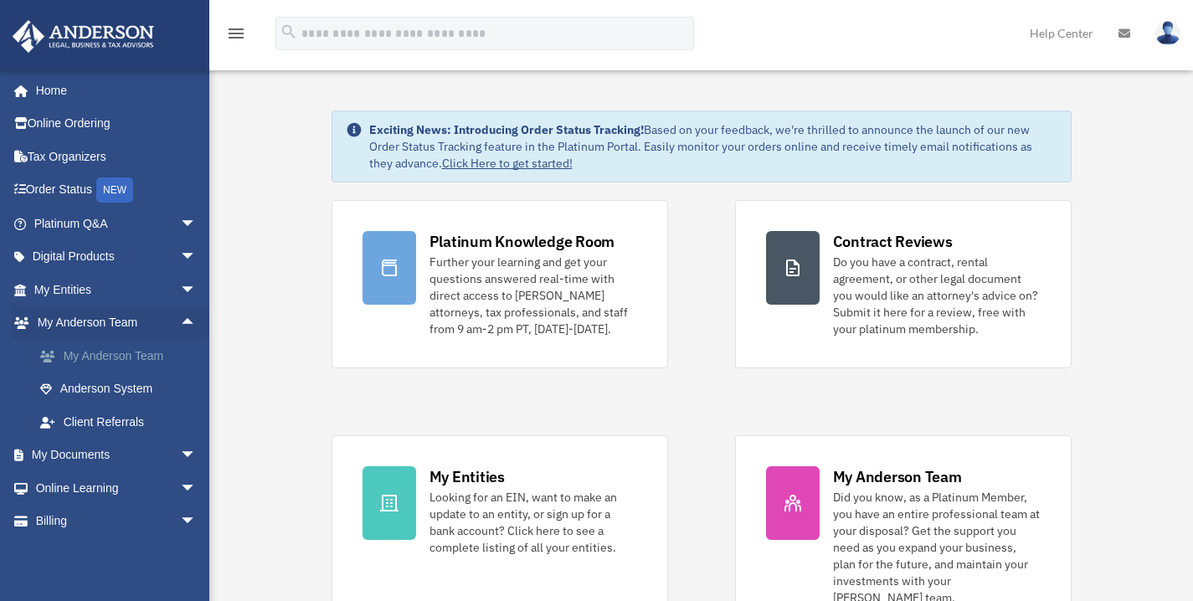
click at [151, 361] on link "My Anderson Team" at bounding box center [122, 355] width 198 height 33
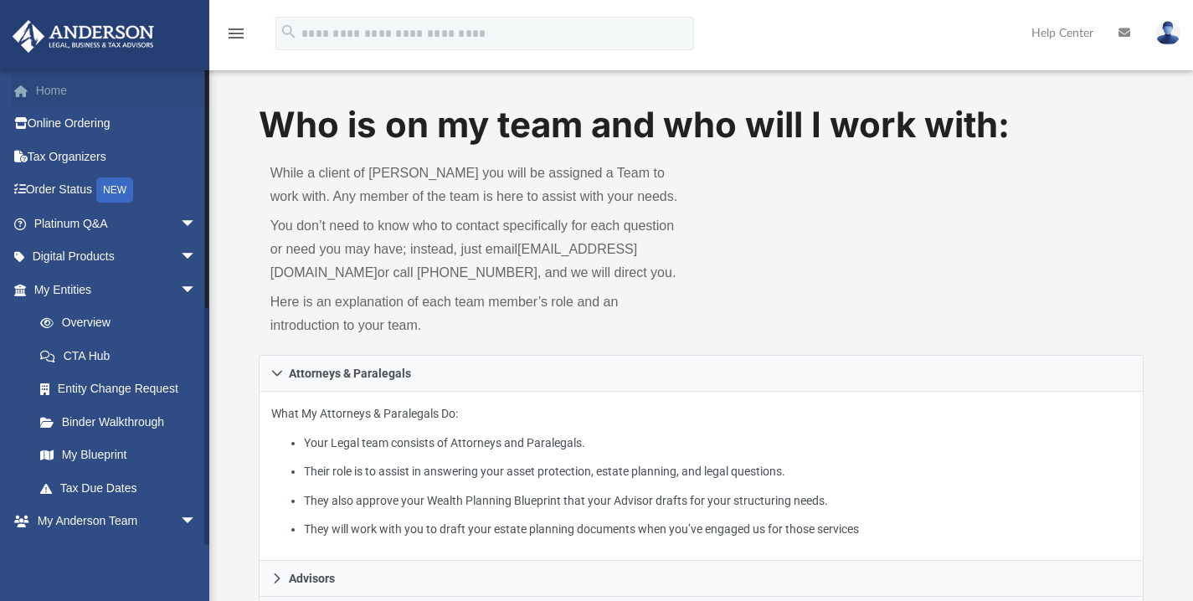
click at [76, 97] on link "Home" at bounding box center [117, 90] width 210 height 33
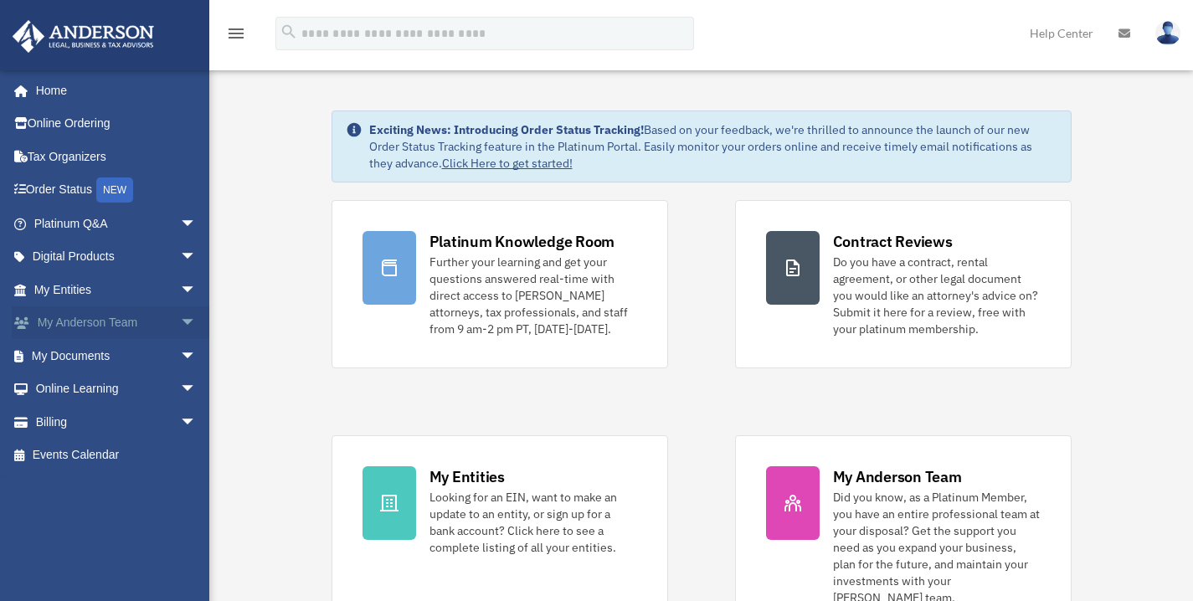
click at [180, 321] on span "arrow_drop_down" at bounding box center [196, 323] width 33 height 34
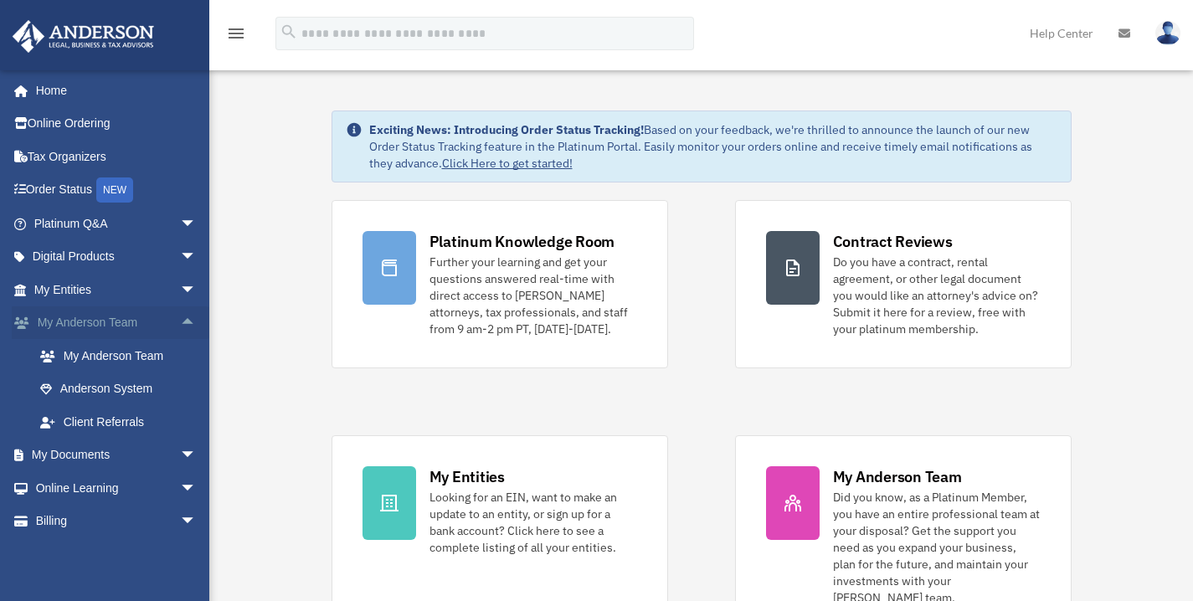
click at [180, 321] on span "arrow_drop_up" at bounding box center [196, 323] width 33 height 34
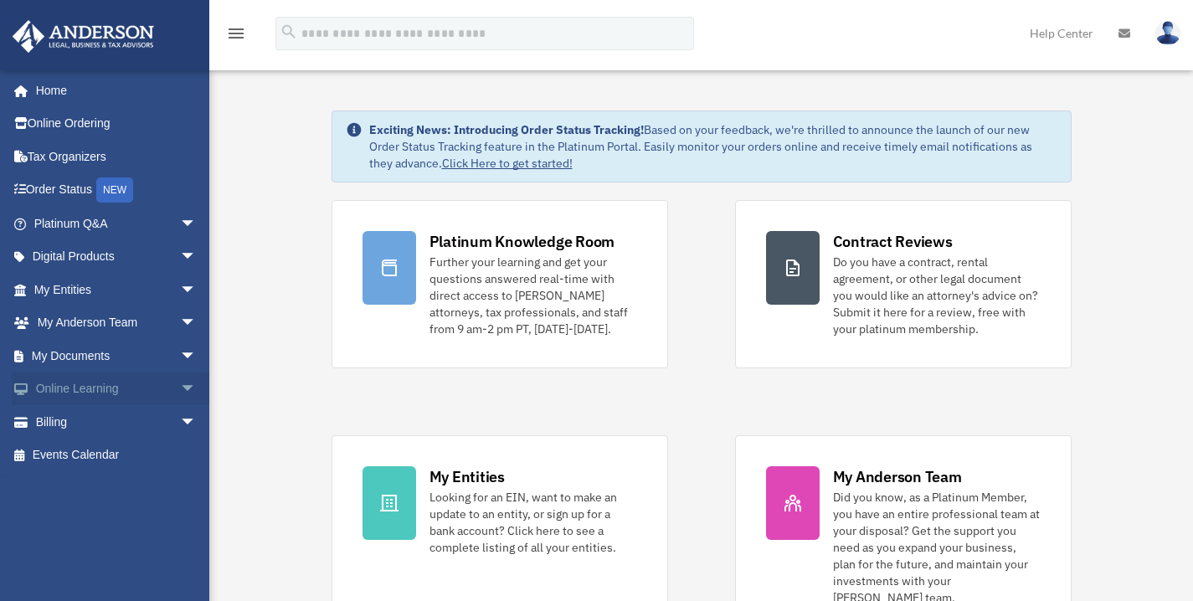
click at [180, 384] on span "arrow_drop_down" at bounding box center [196, 389] width 33 height 34
click at [180, 385] on span "arrow_drop_up" at bounding box center [196, 389] width 33 height 34
click at [182, 350] on span "arrow_drop_down" at bounding box center [196, 356] width 33 height 34
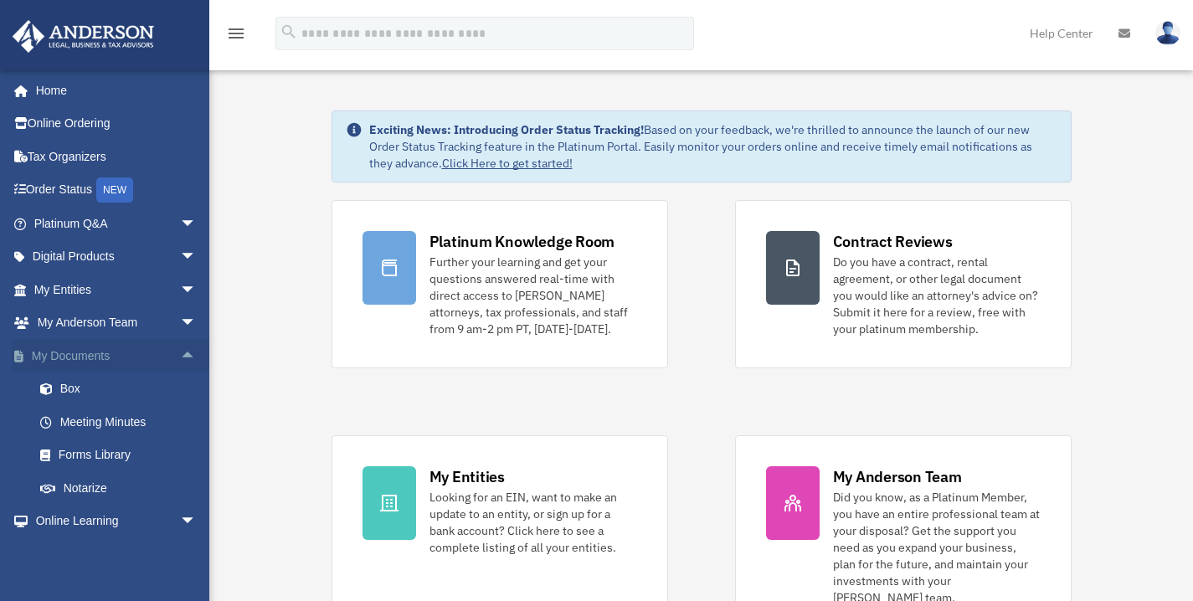
click at [180, 351] on span "arrow_drop_up" at bounding box center [196, 356] width 33 height 34
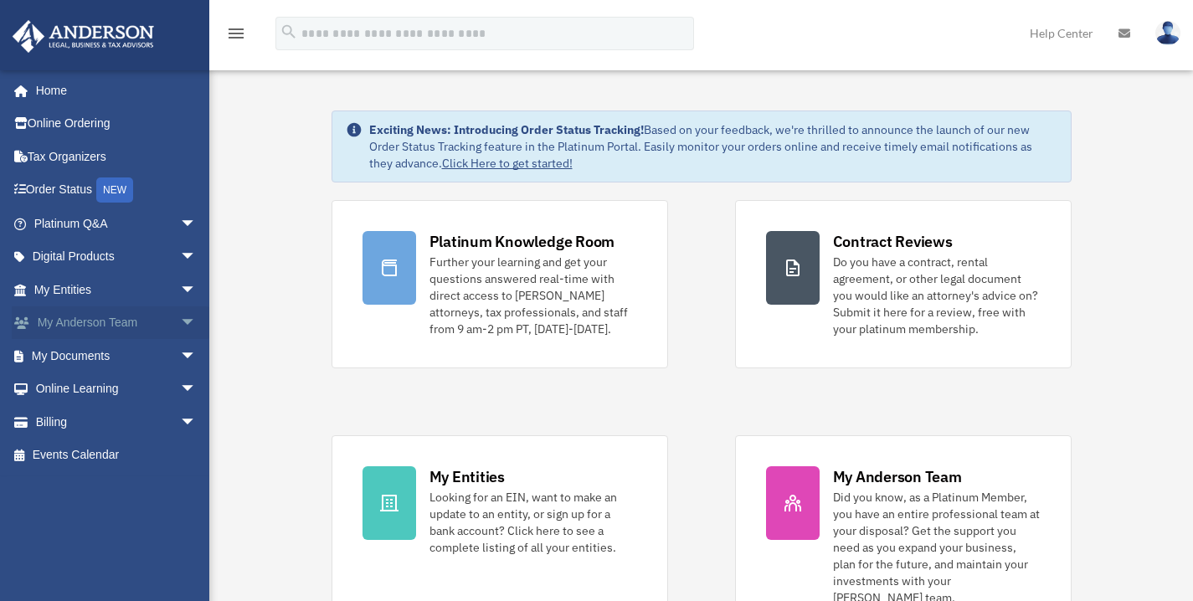
click at [180, 319] on span "arrow_drop_down" at bounding box center [196, 323] width 33 height 34
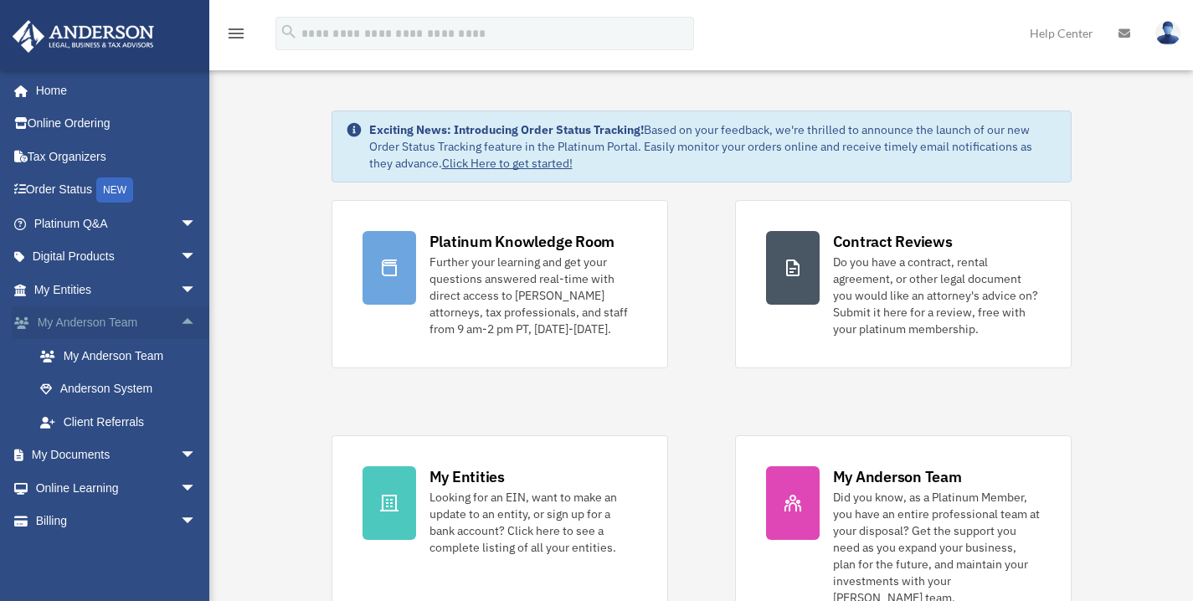
click at [180, 319] on span "arrow_drop_up" at bounding box center [196, 323] width 33 height 34
